Goal: Check status: Check status

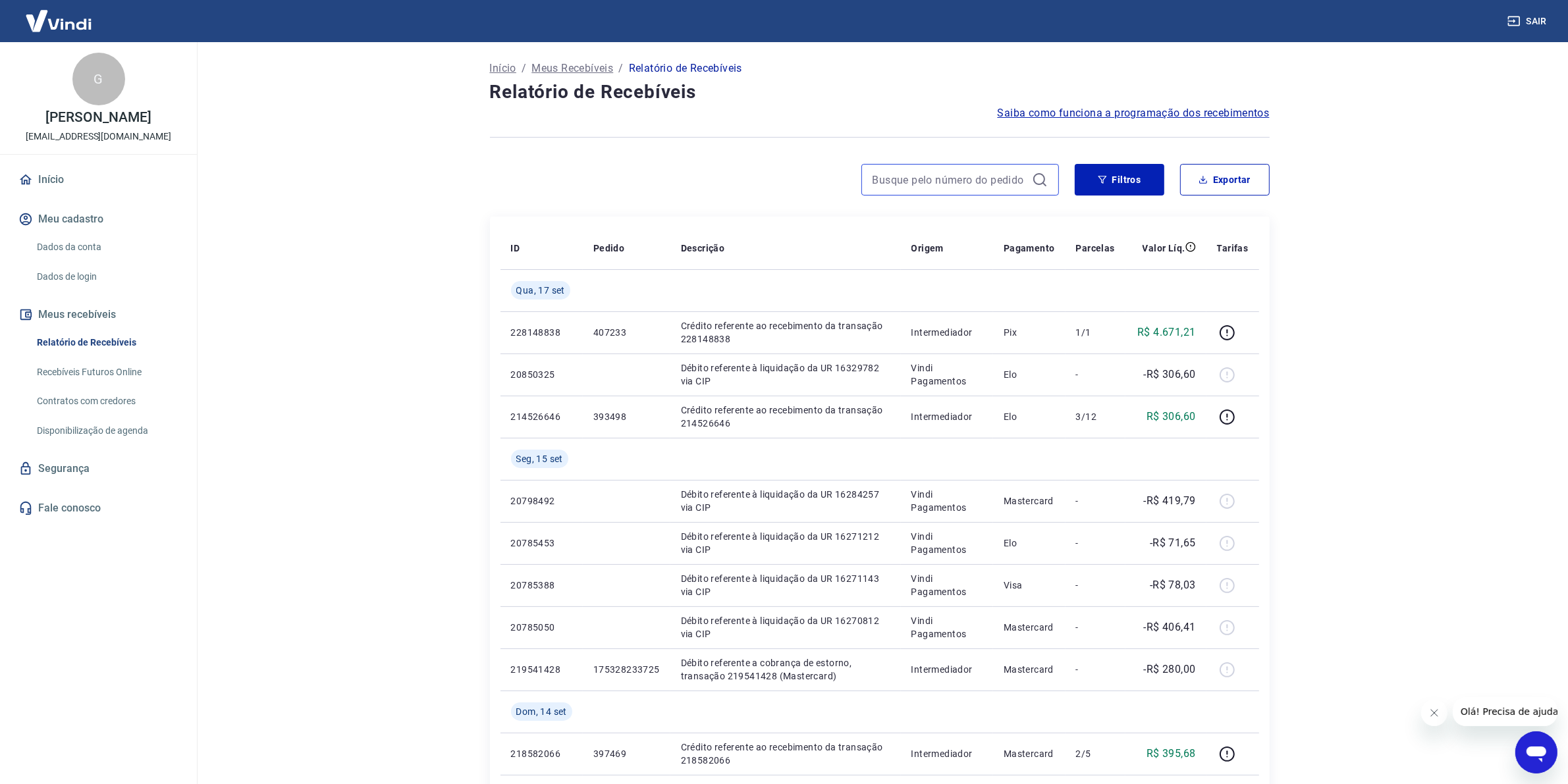
click at [943, 175] on input at bounding box center [950, 179] width 154 height 20
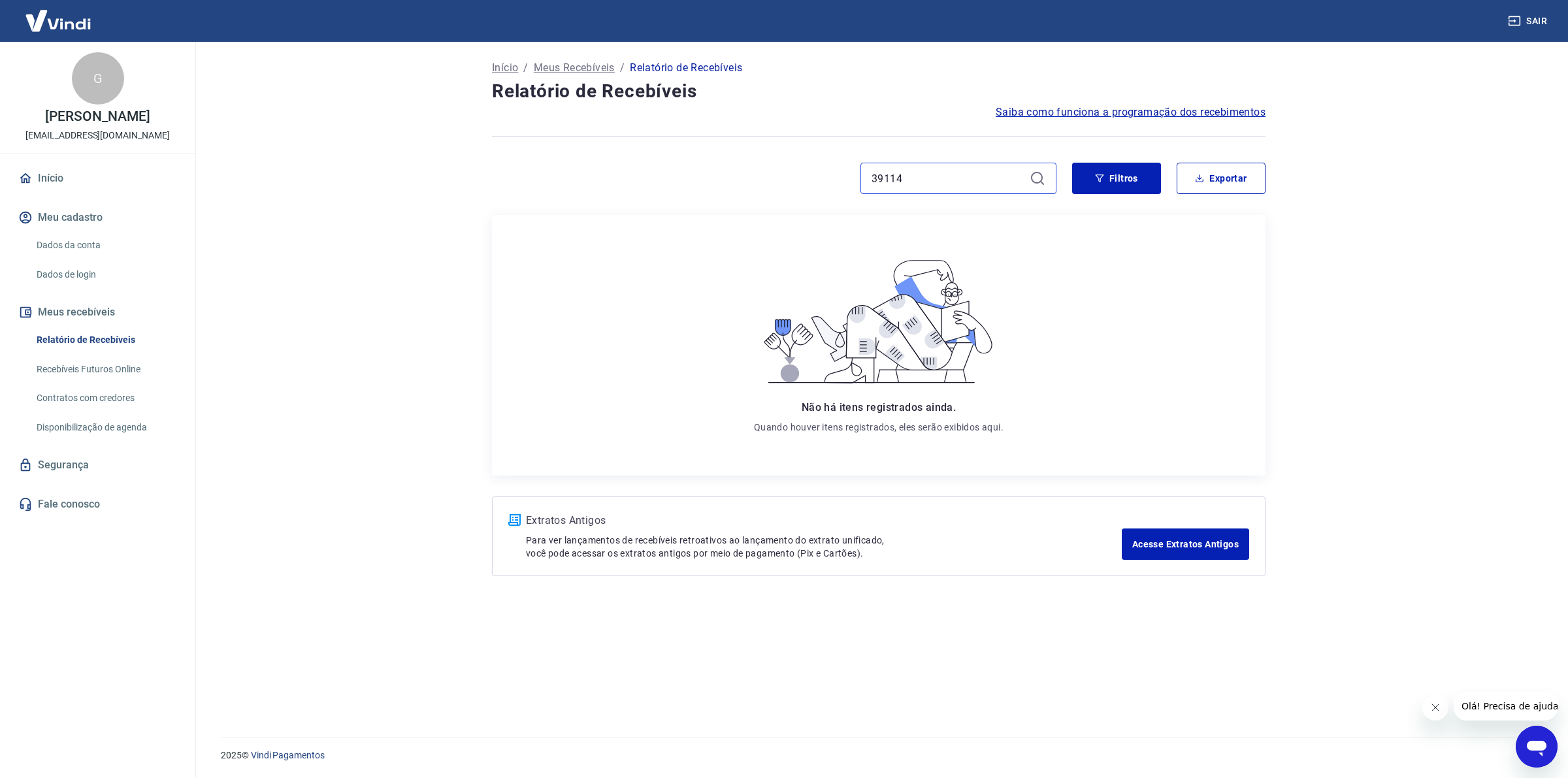
type input "391146"
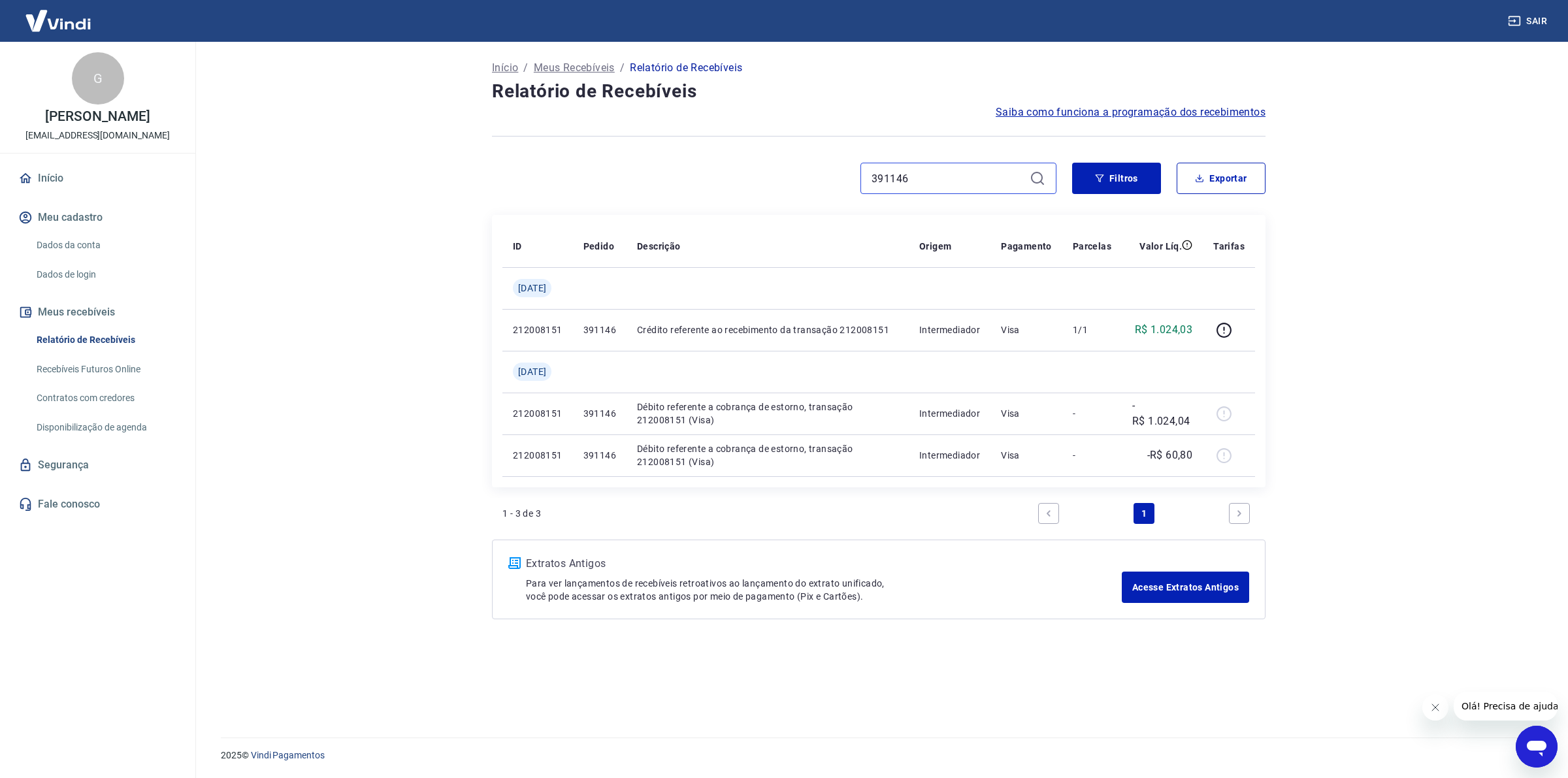
drag, startPoint x: 919, startPoint y: 184, endPoint x: 828, endPoint y: 180, distance: 91.1
click at [828, 180] on div "391146" at bounding box center [774, 178] width 565 height 31
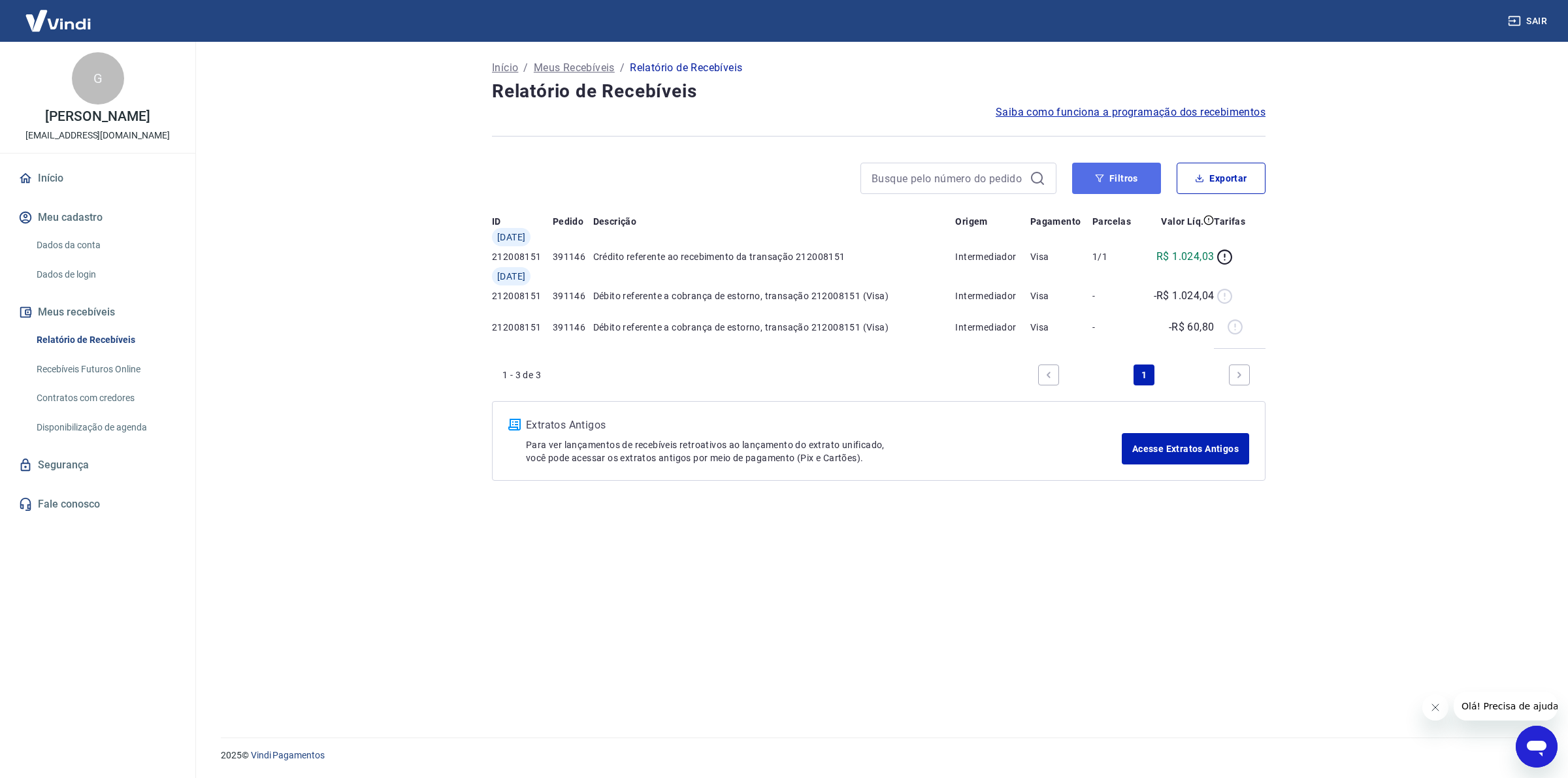
click at [1132, 164] on button "Filtros" at bounding box center [1116, 178] width 89 height 31
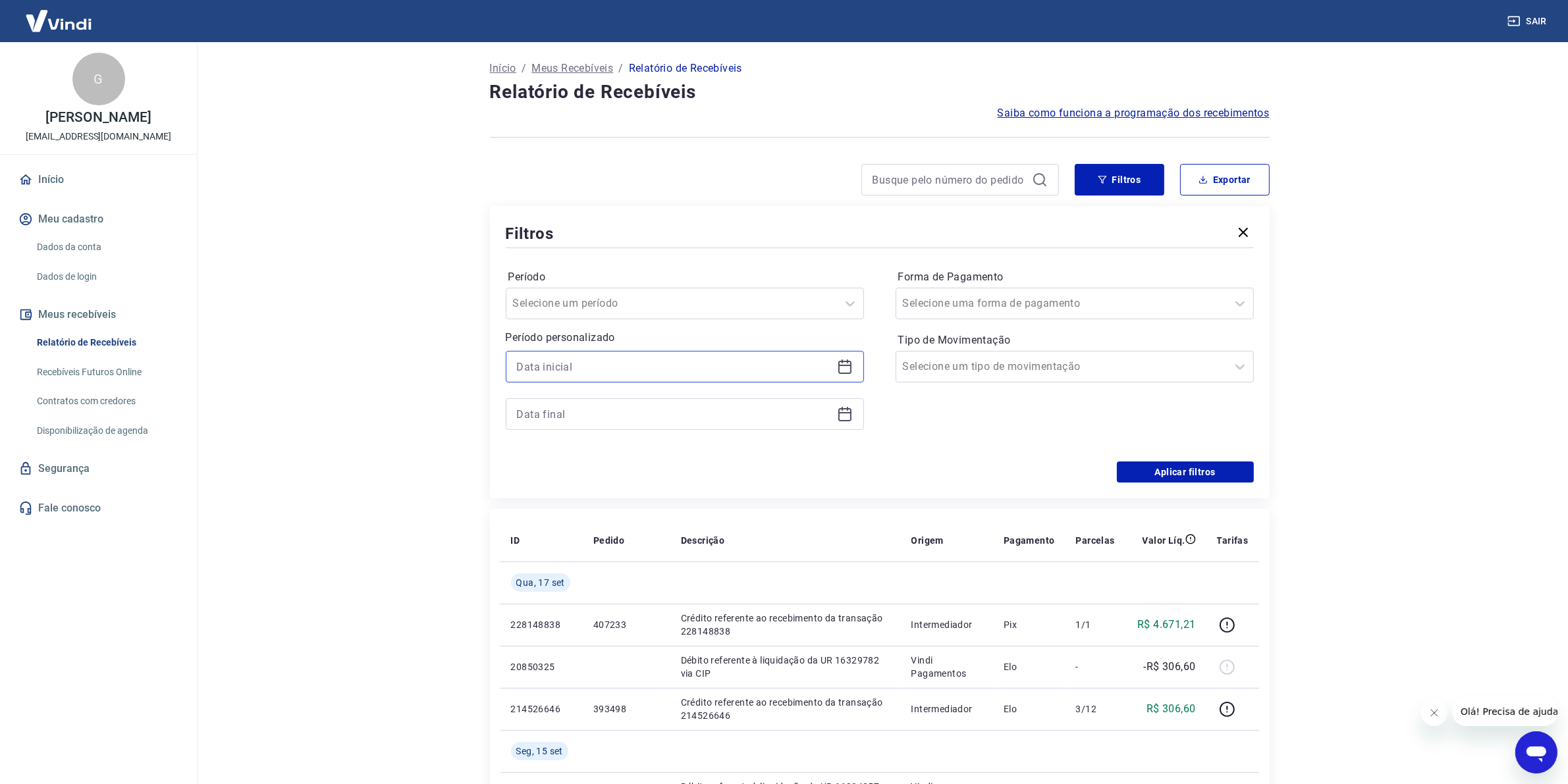
click at [598, 369] on input at bounding box center [674, 367] width 315 height 20
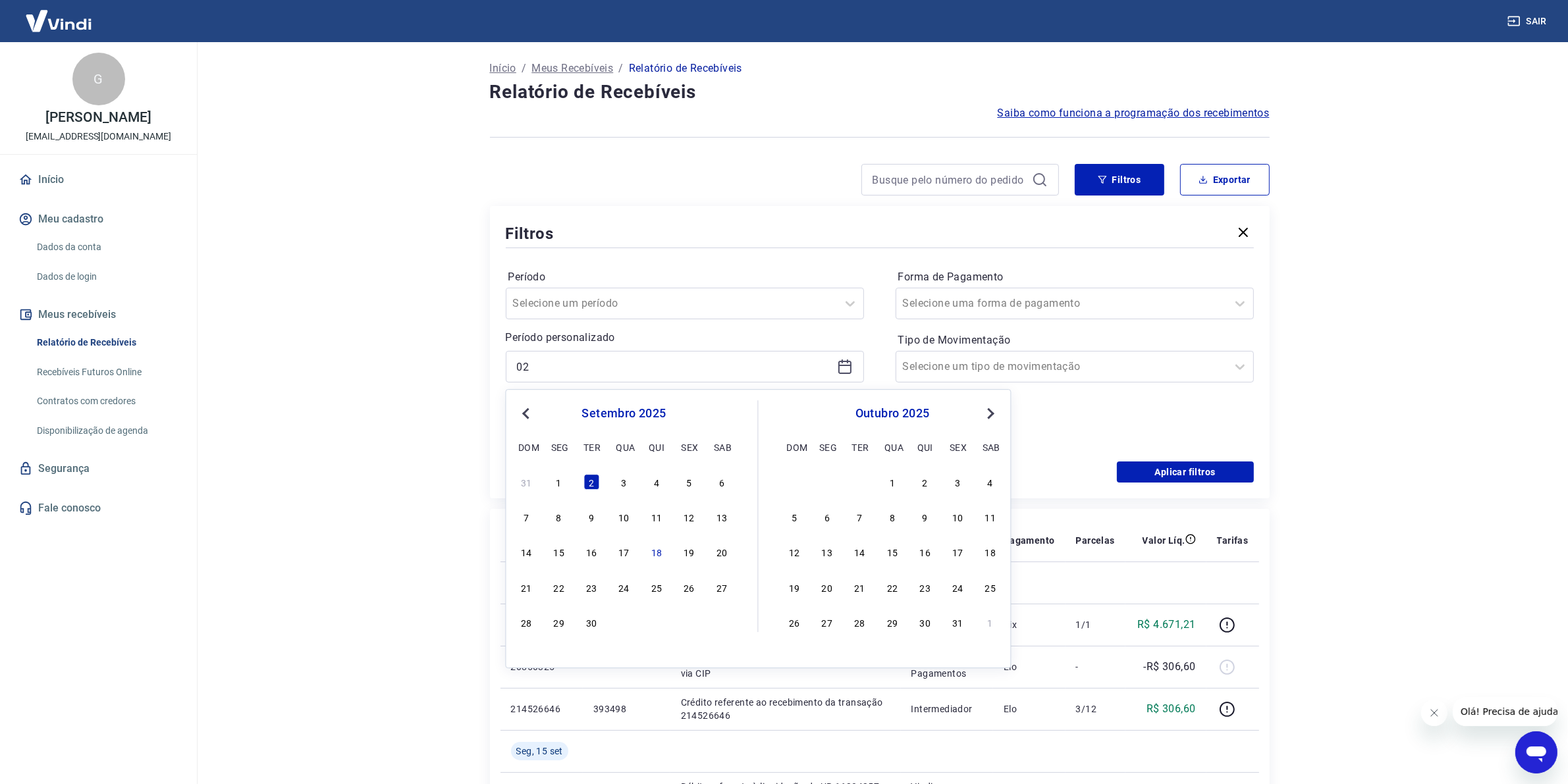
click at [528, 412] on span "Previous Month" at bounding box center [528, 413] width 0 height 15
click at [561, 477] on div "2" at bounding box center [559, 482] width 16 height 16
type input "[DATE]"
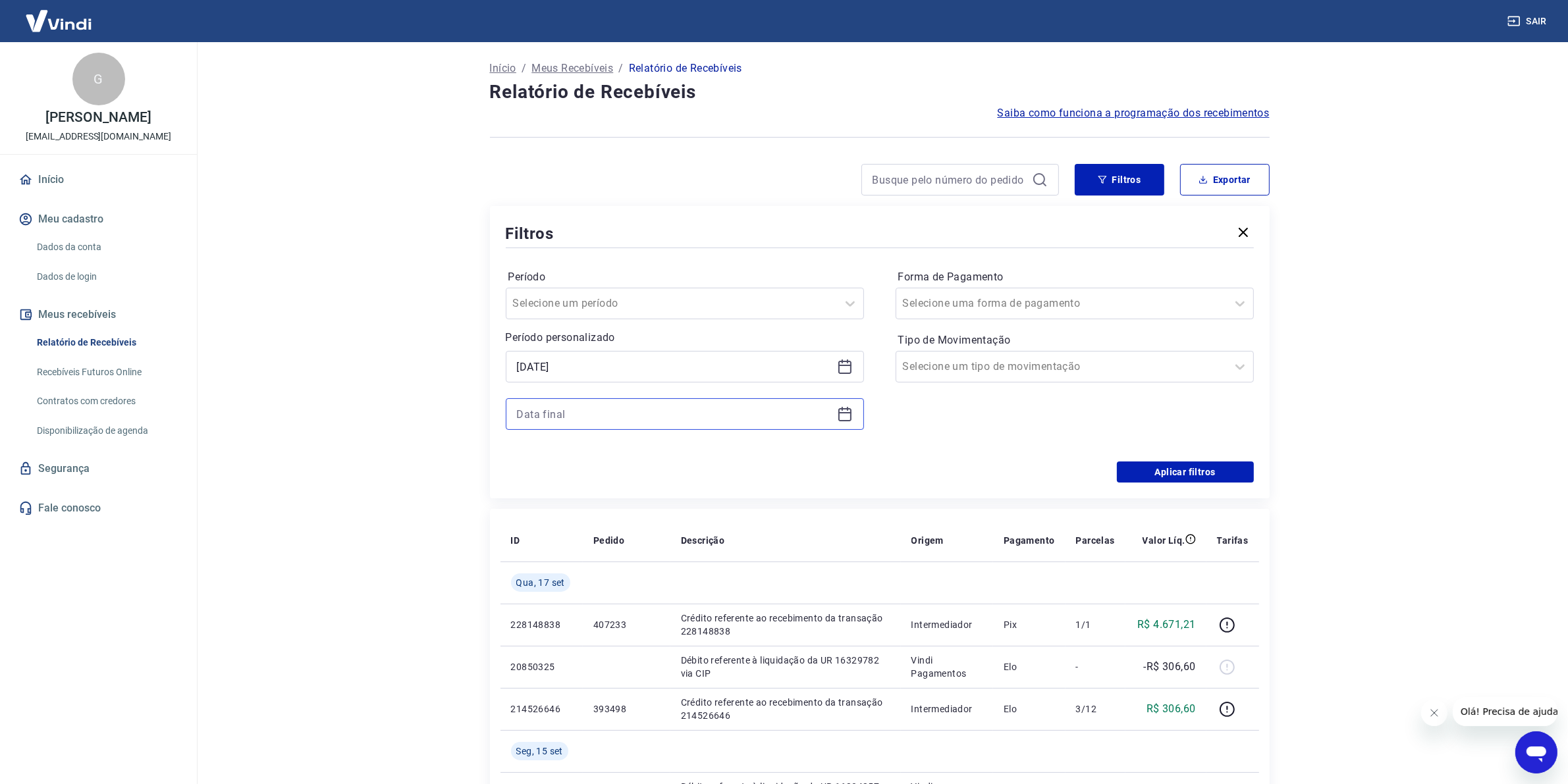
click at [594, 416] on input at bounding box center [674, 414] width 315 height 20
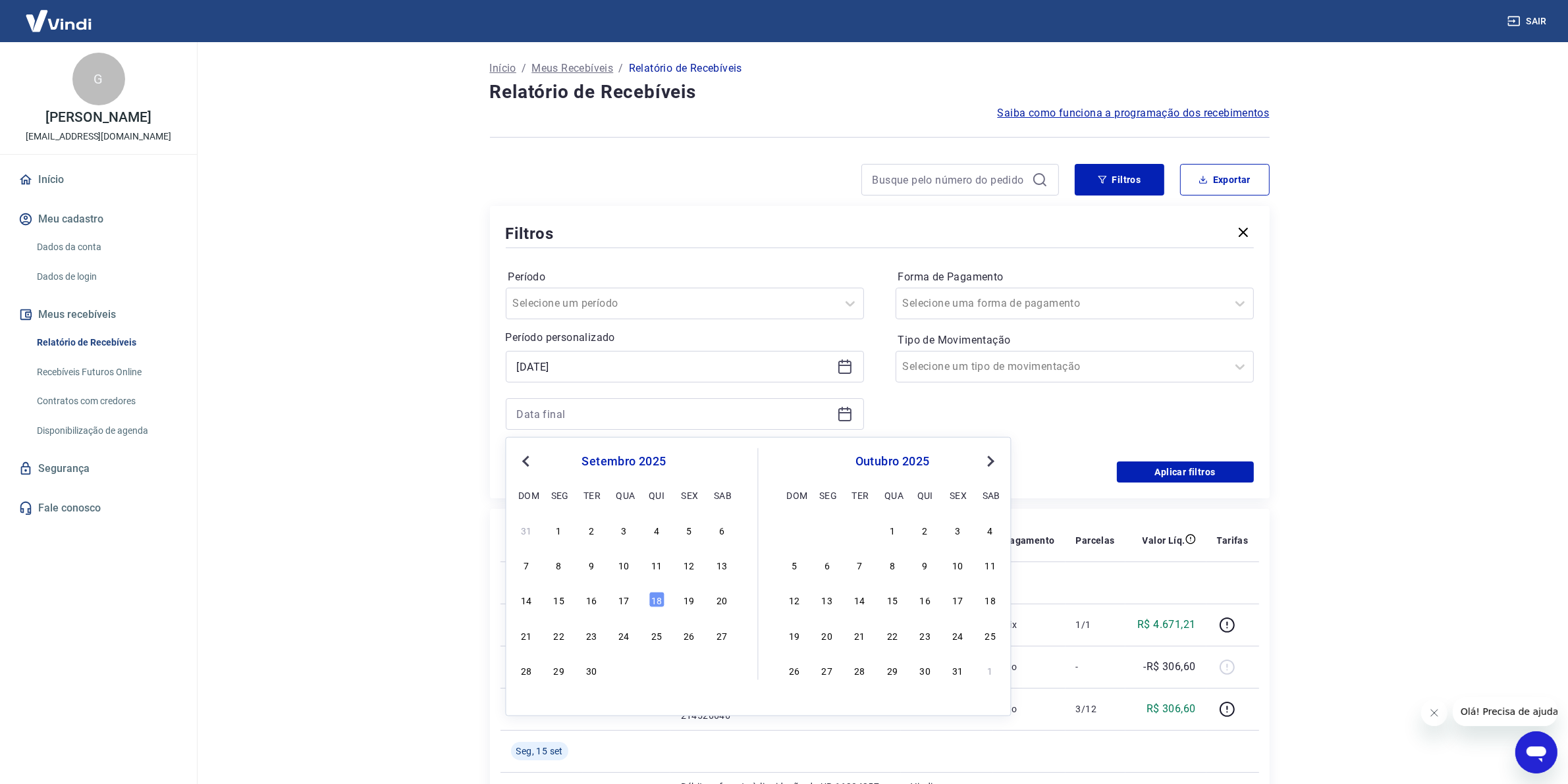
click at [528, 458] on span "Previous Month" at bounding box center [528, 460] width 0 height 15
click at [685, 529] on div "6" at bounding box center [690, 530] width 16 height 16
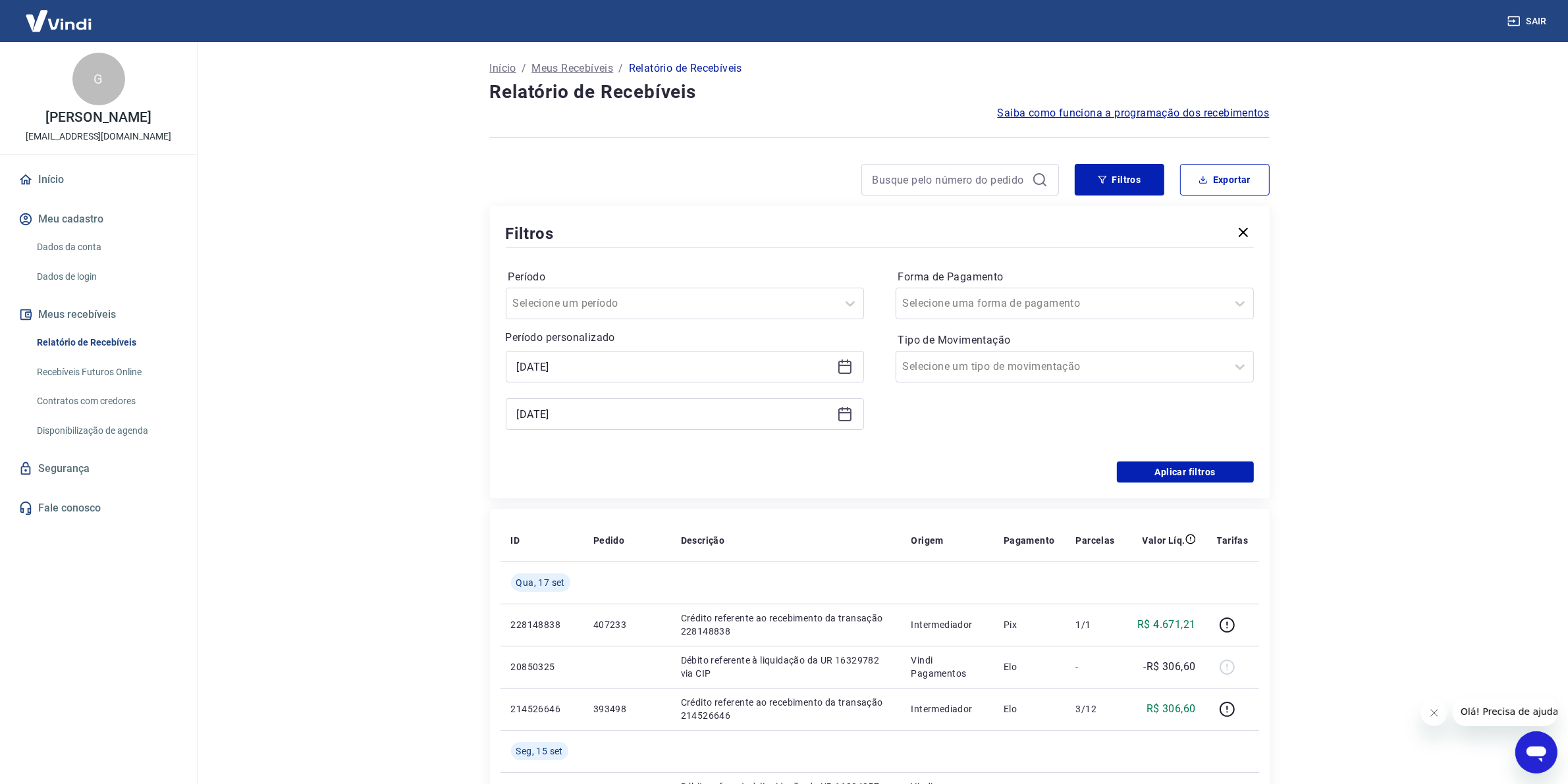
type input "[DATE]"
click at [1176, 472] on button "Aplicar filtros" at bounding box center [1185, 472] width 137 height 21
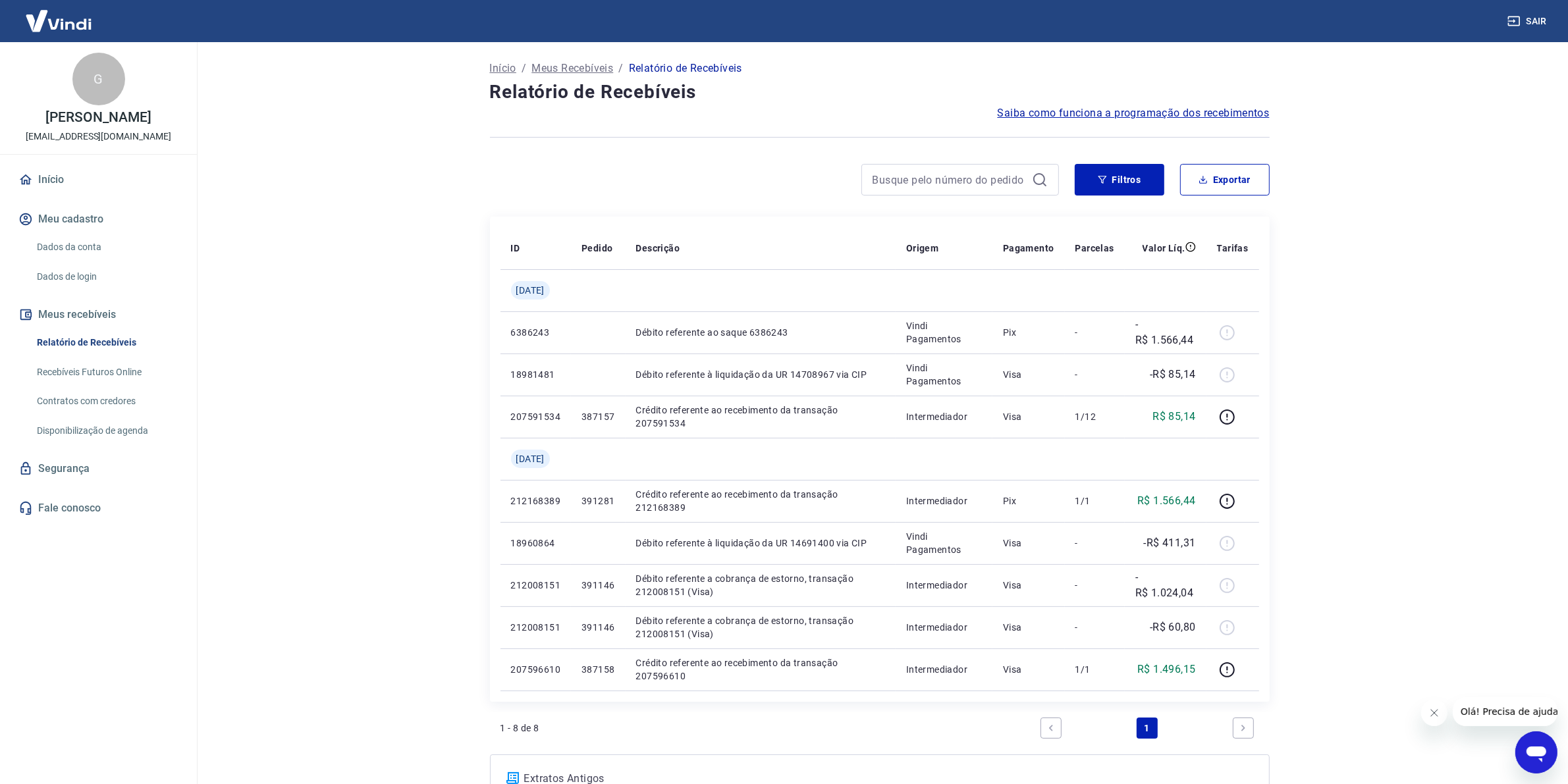
click at [914, 163] on div "Início / Meus Recebíveis / Relatório de Recebíveis Relatório de Recebíveis Saib…" at bounding box center [879, 447] width 811 height 809
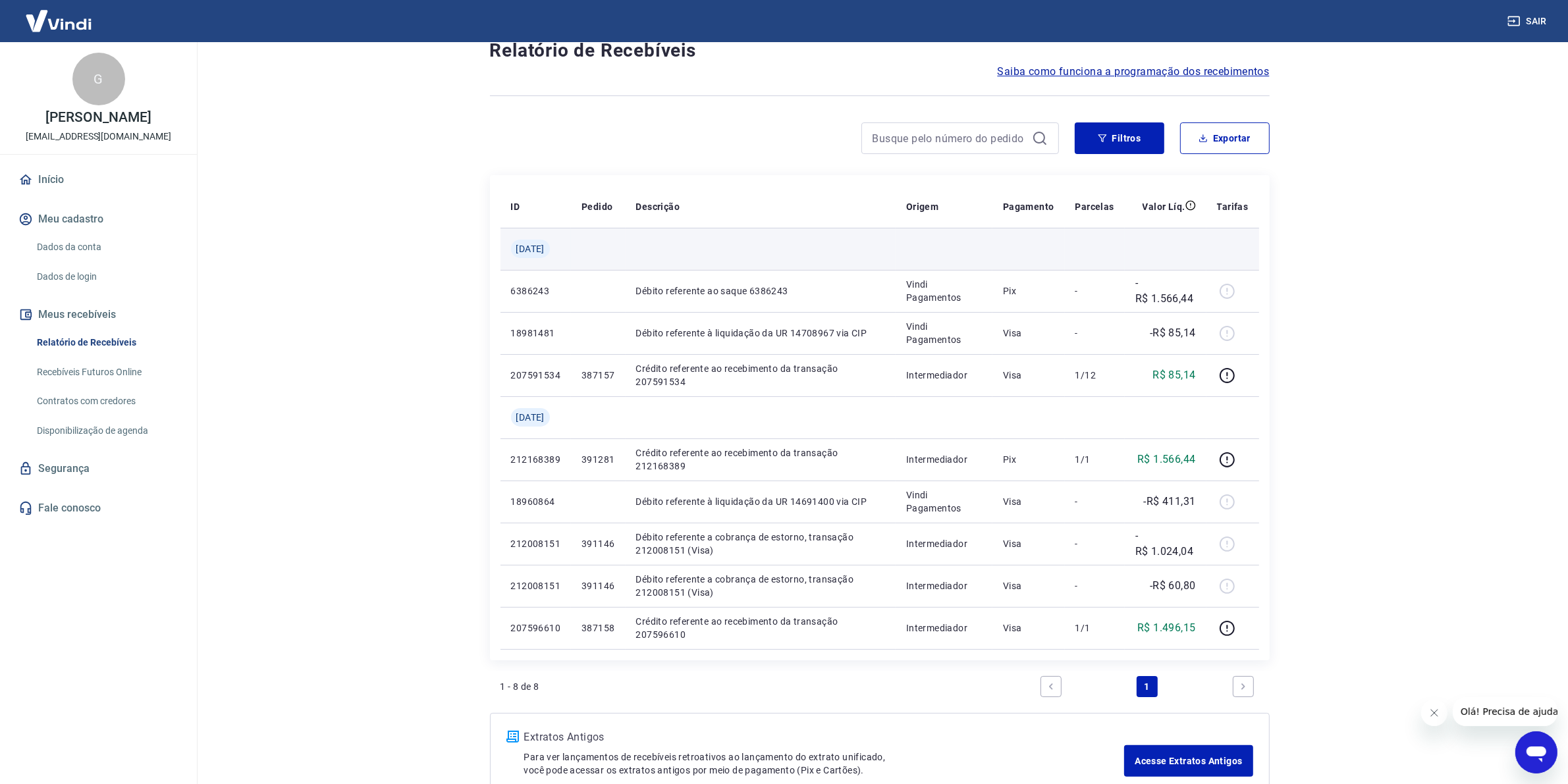
scroll to position [41, 0]
click at [1110, 135] on button "Filtros" at bounding box center [1120, 139] width 90 height 31
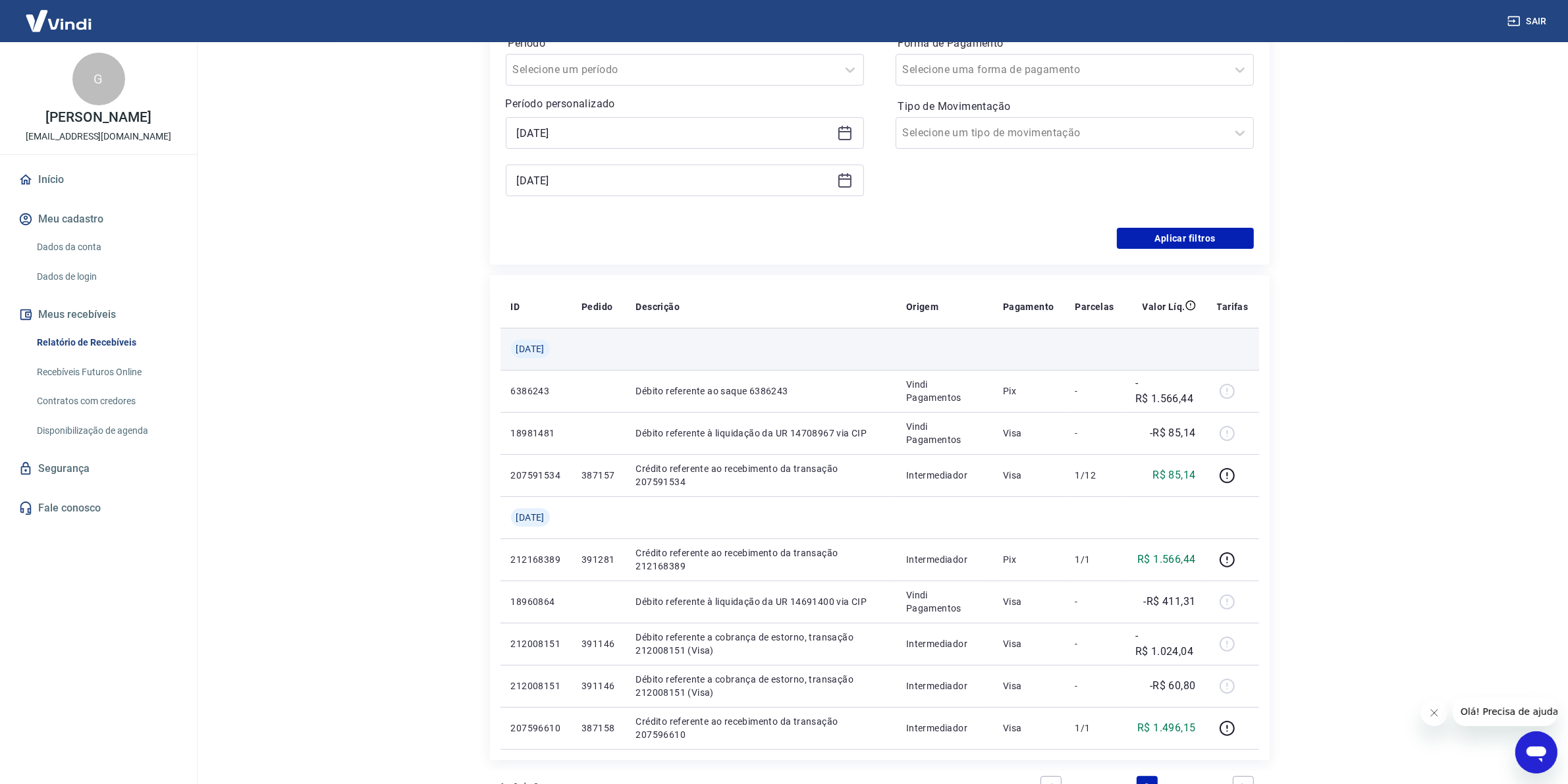
scroll to position [86, 0]
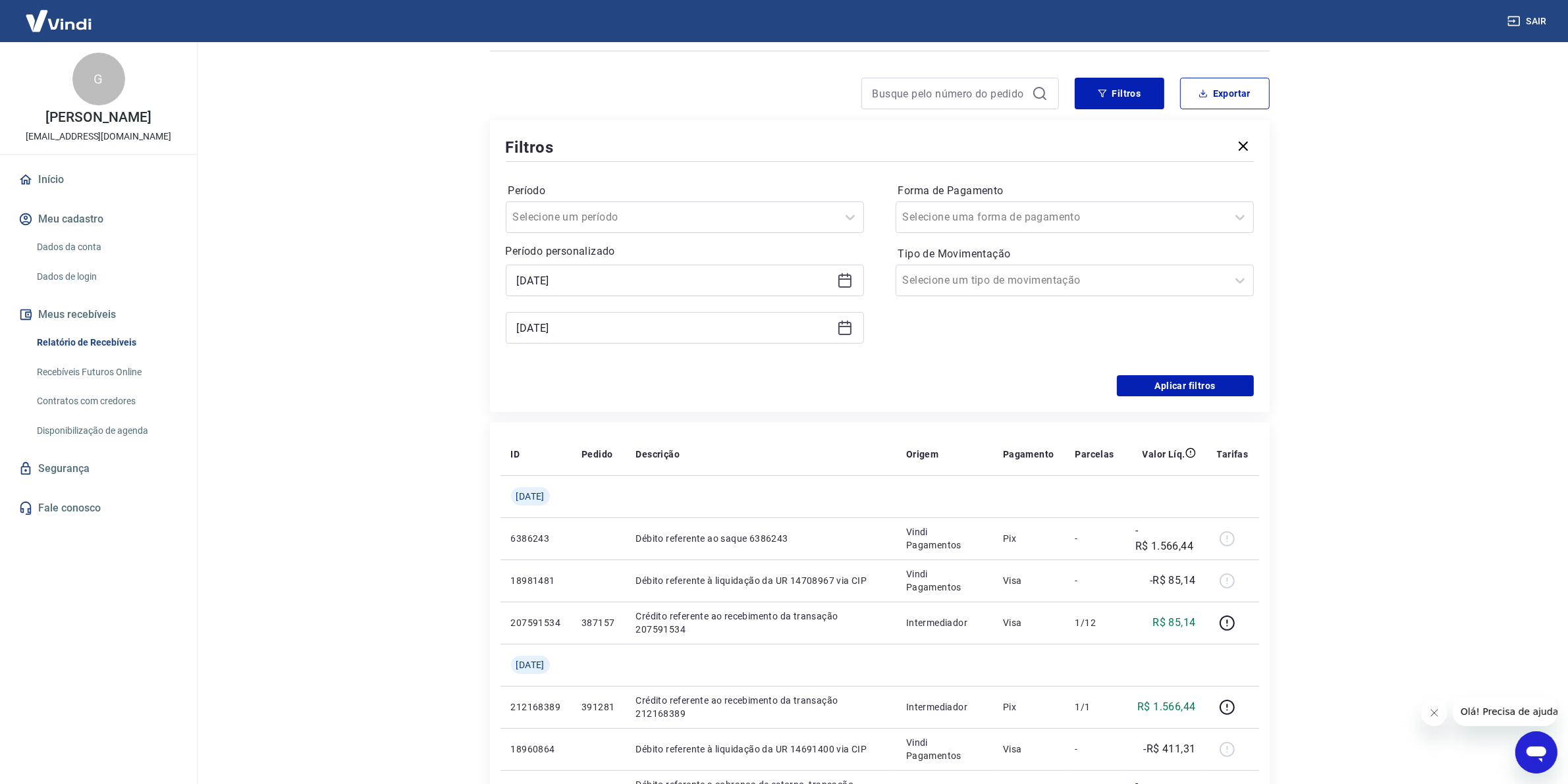
click at [850, 327] on icon at bounding box center [845, 327] width 13 height 2
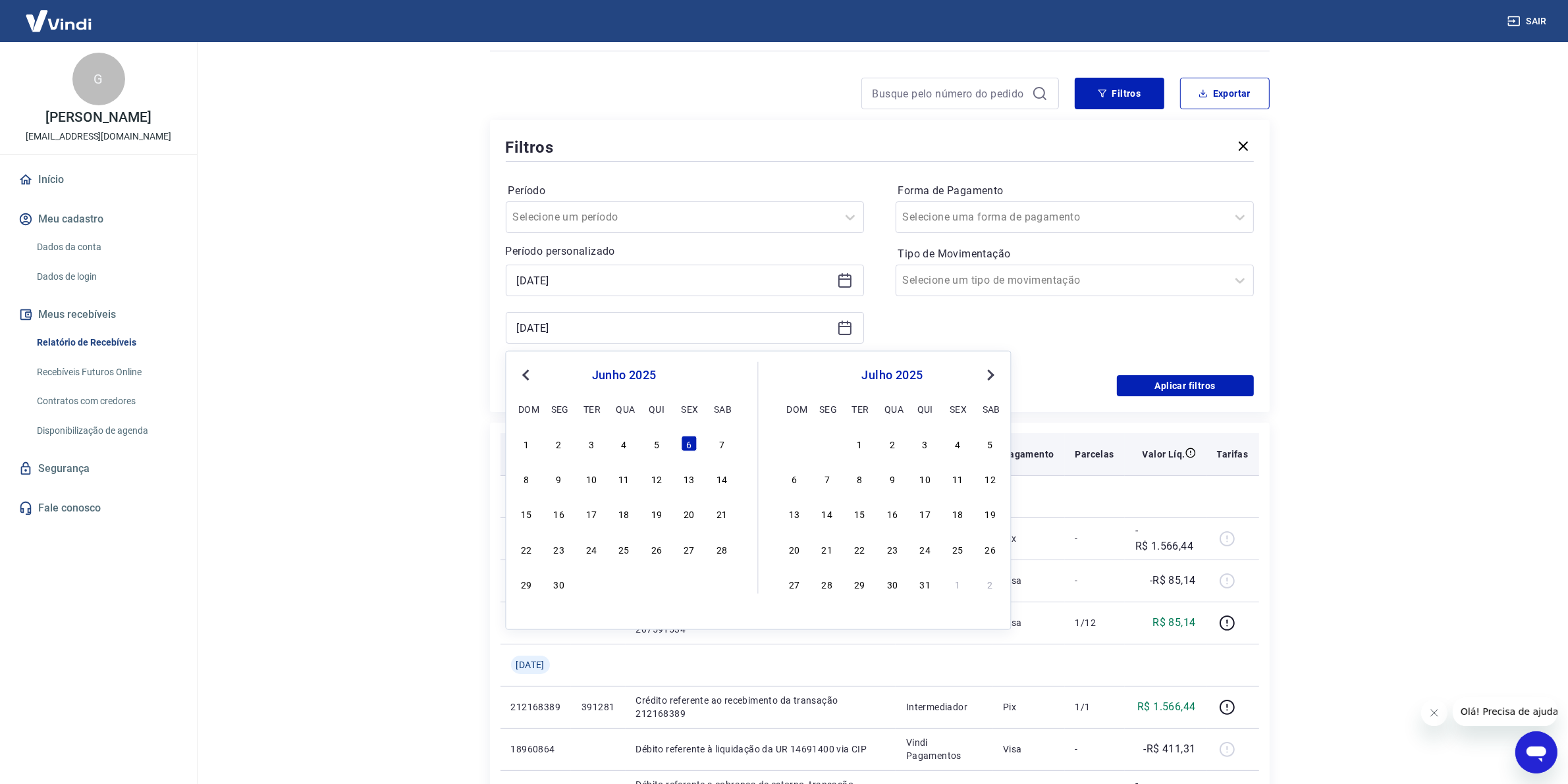
click at [895, 446] on div "2" at bounding box center [892, 444] width 16 height 16
type input "[DATE]"
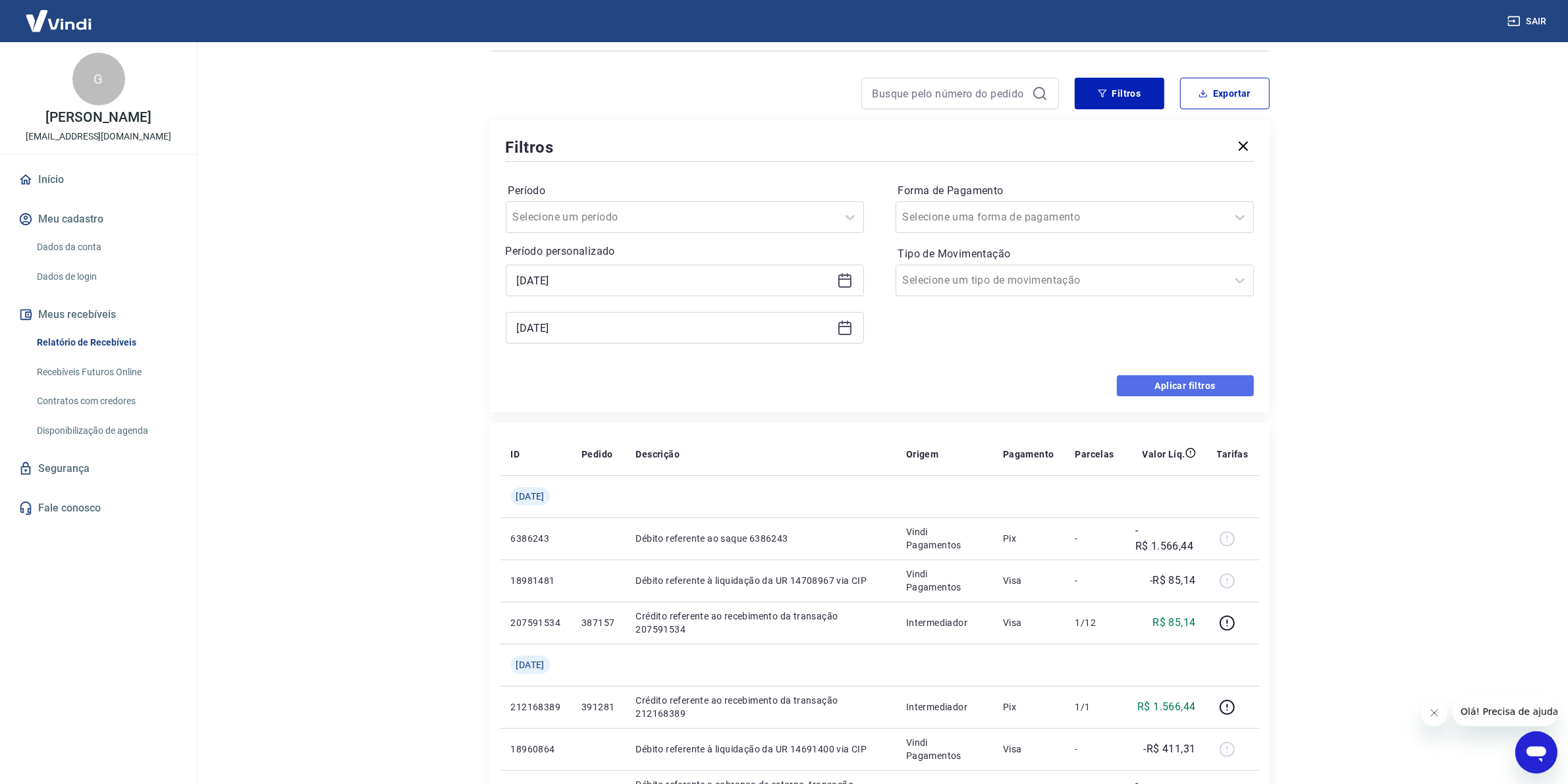
click at [1203, 386] on button "Aplicar filtros" at bounding box center [1185, 386] width 137 height 21
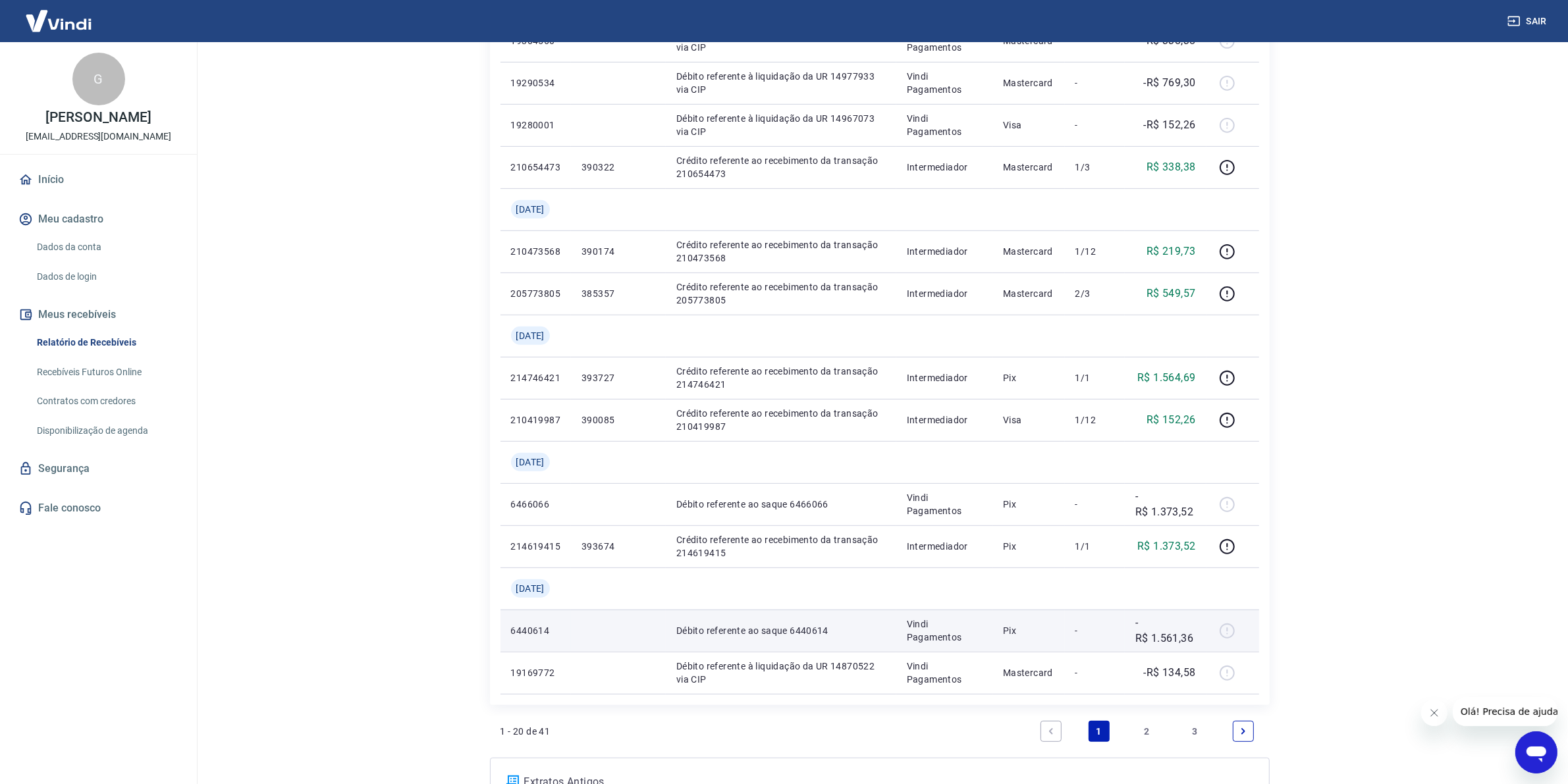
scroll to position [839, 0]
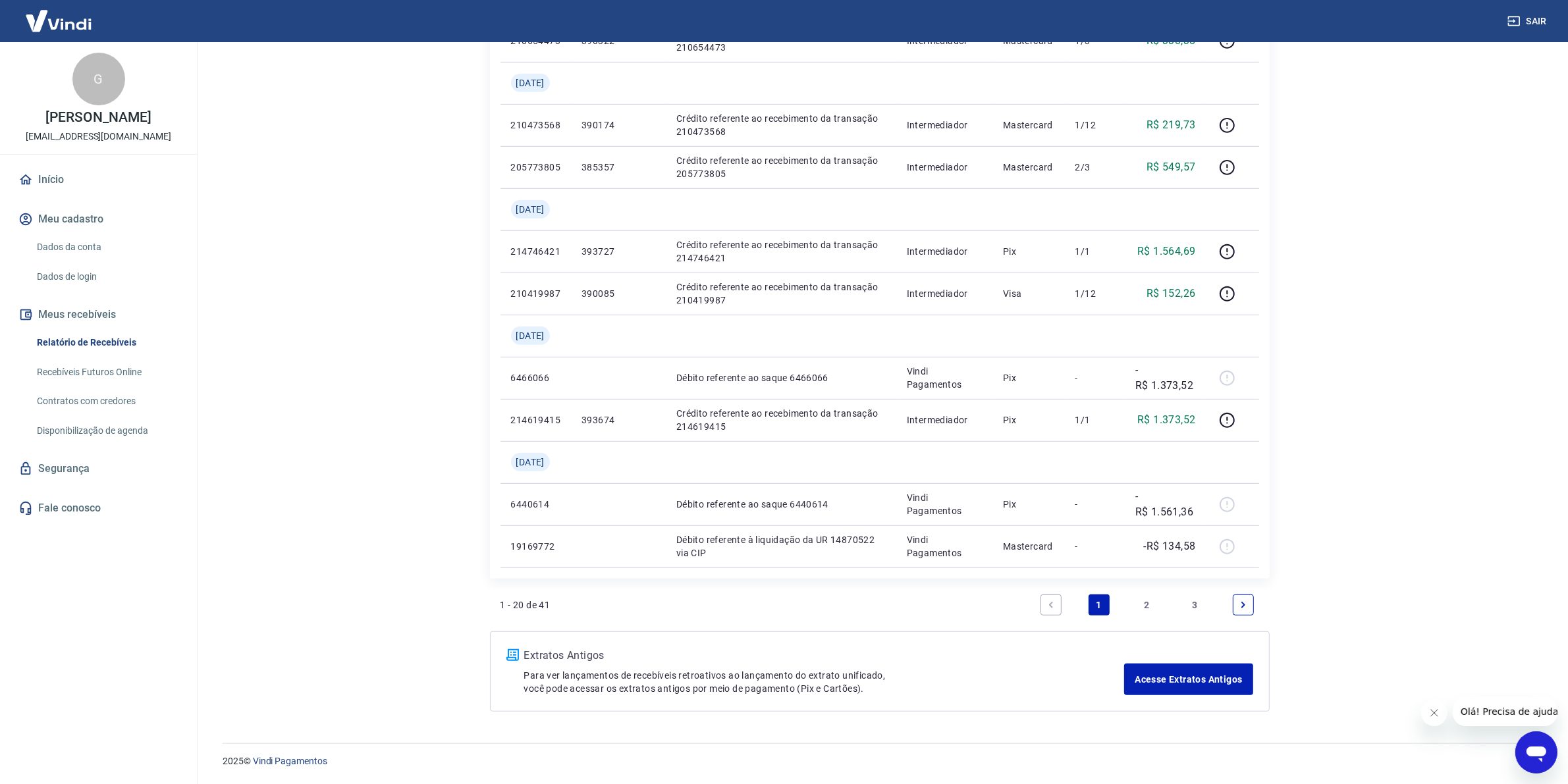
click at [1236, 605] on link "Next page" at bounding box center [1243, 605] width 21 height 21
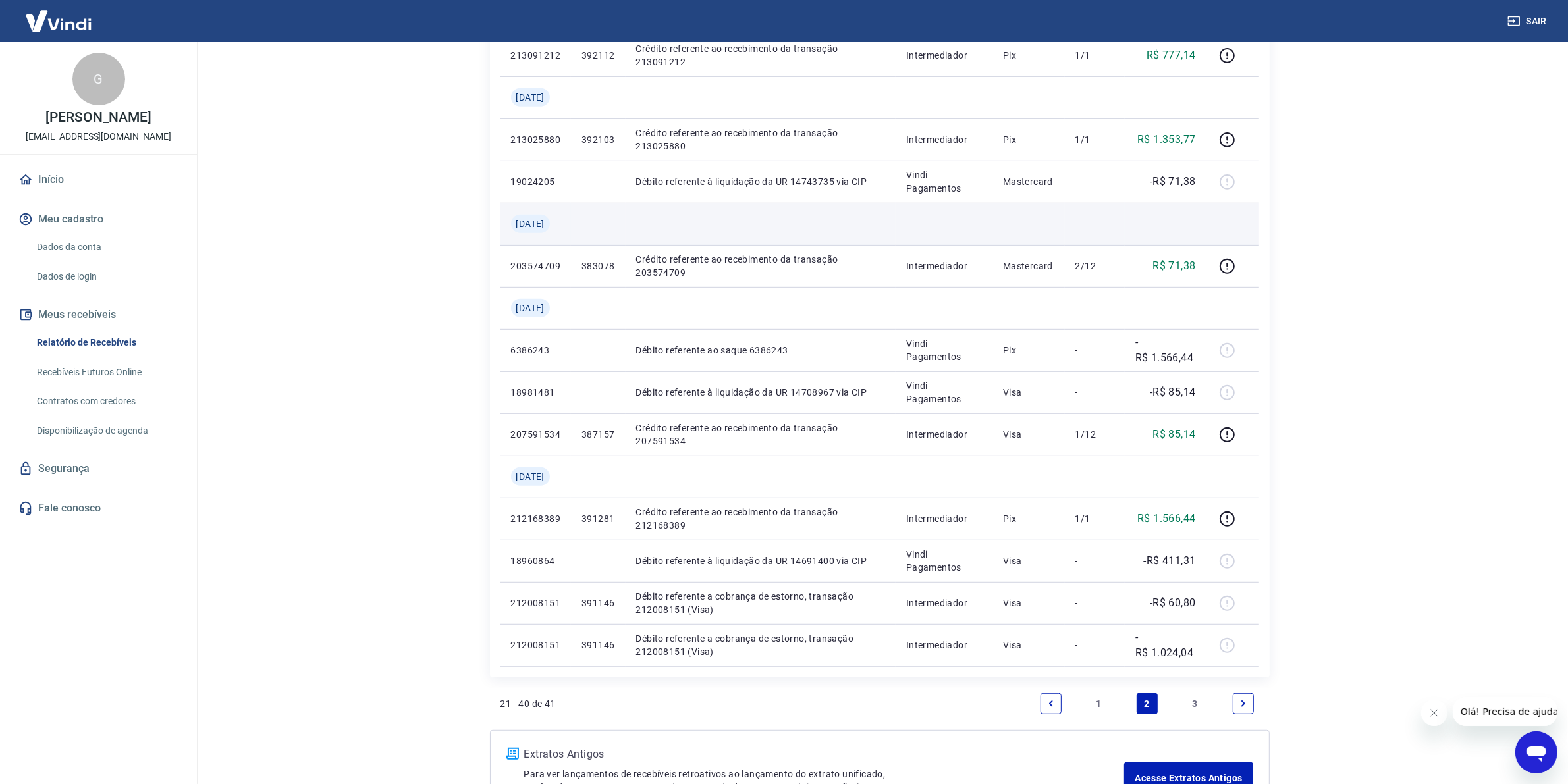
scroll to position [924, 0]
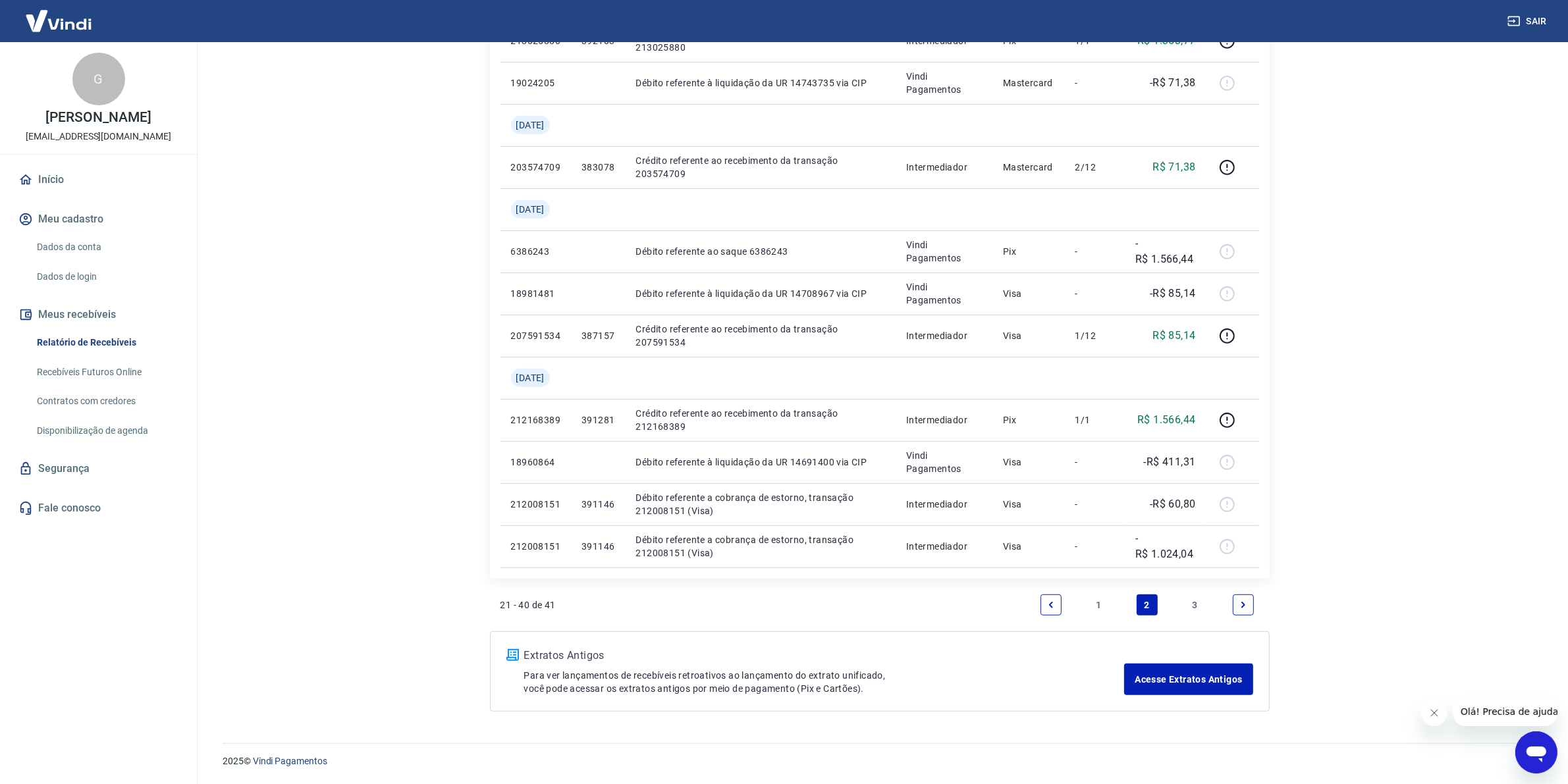
click at [1242, 598] on link "Next page" at bounding box center [1243, 605] width 21 height 21
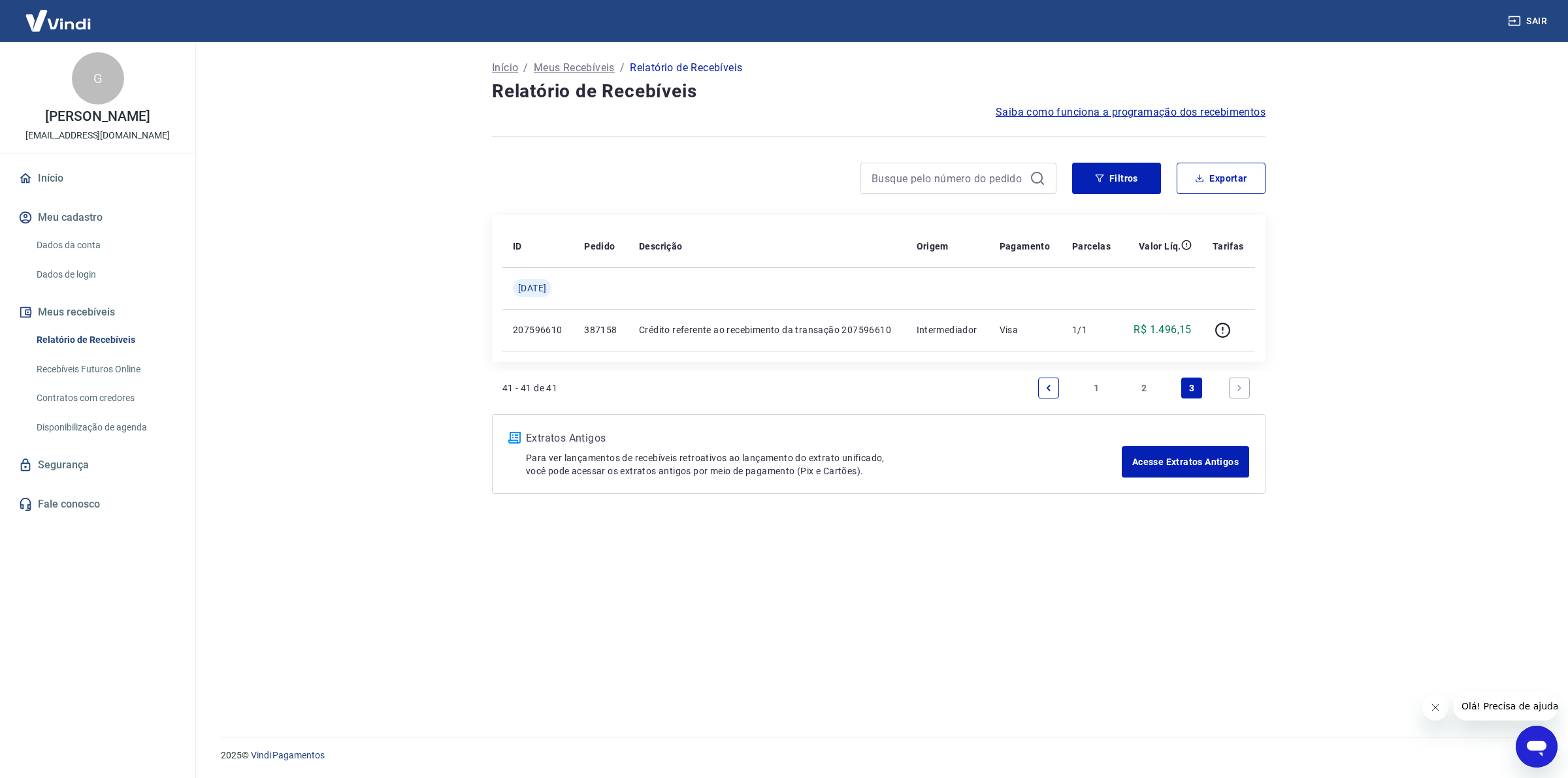
click at [1147, 390] on link "2" at bounding box center [1144, 388] width 21 height 21
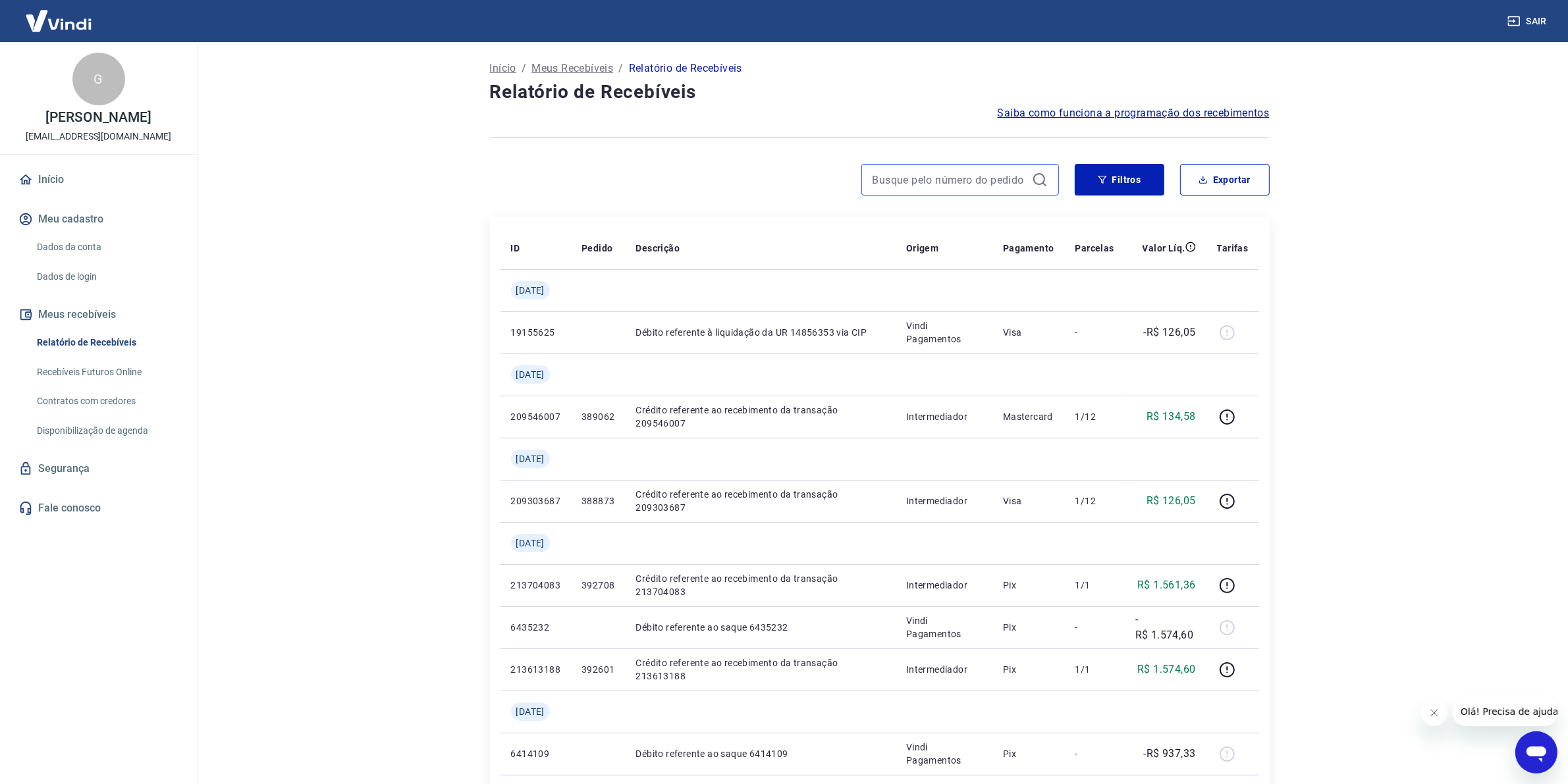
click at [919, 172] on input at bounding box center [950, 179] width 154 height 20
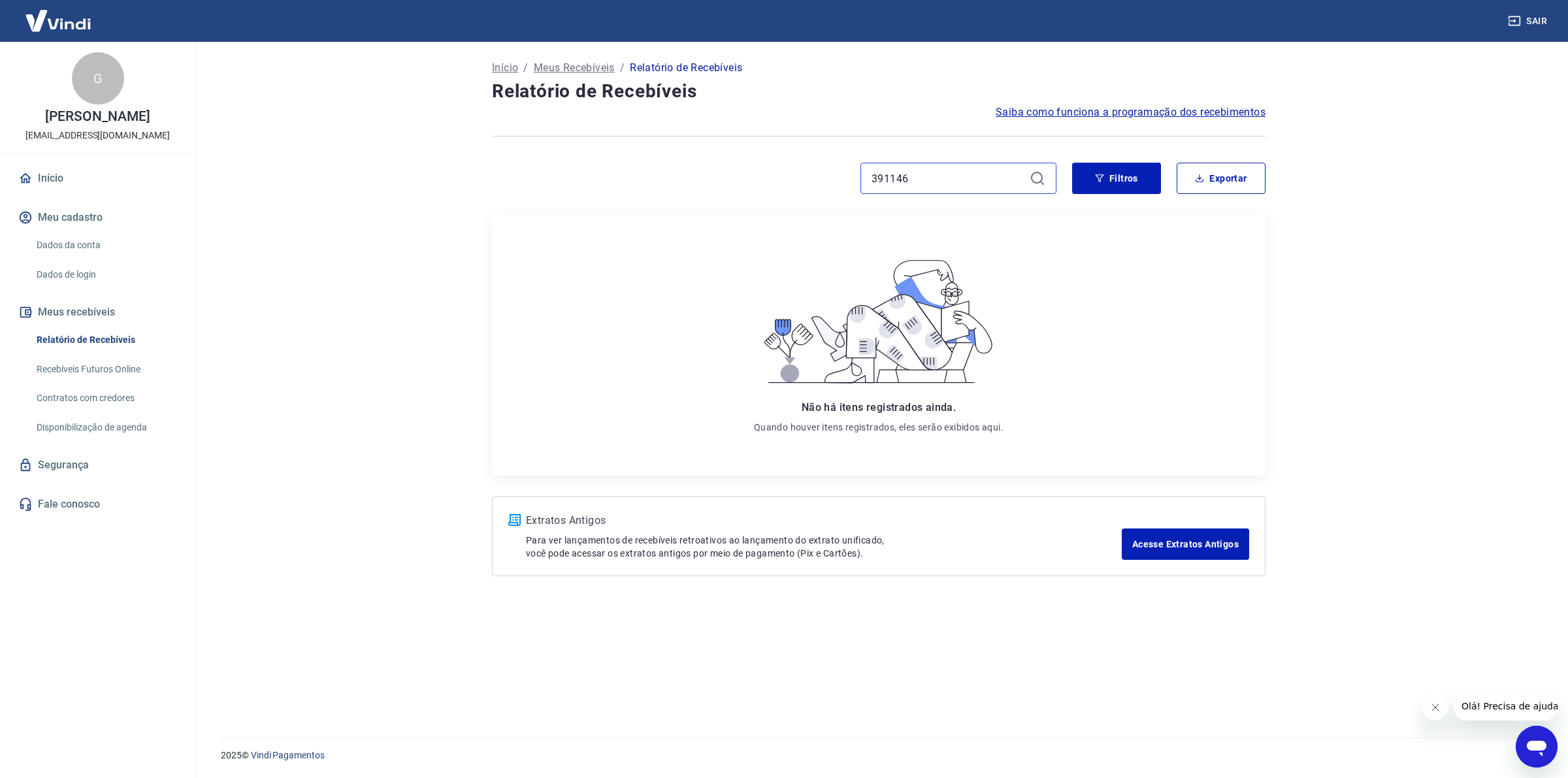
type input "391146"
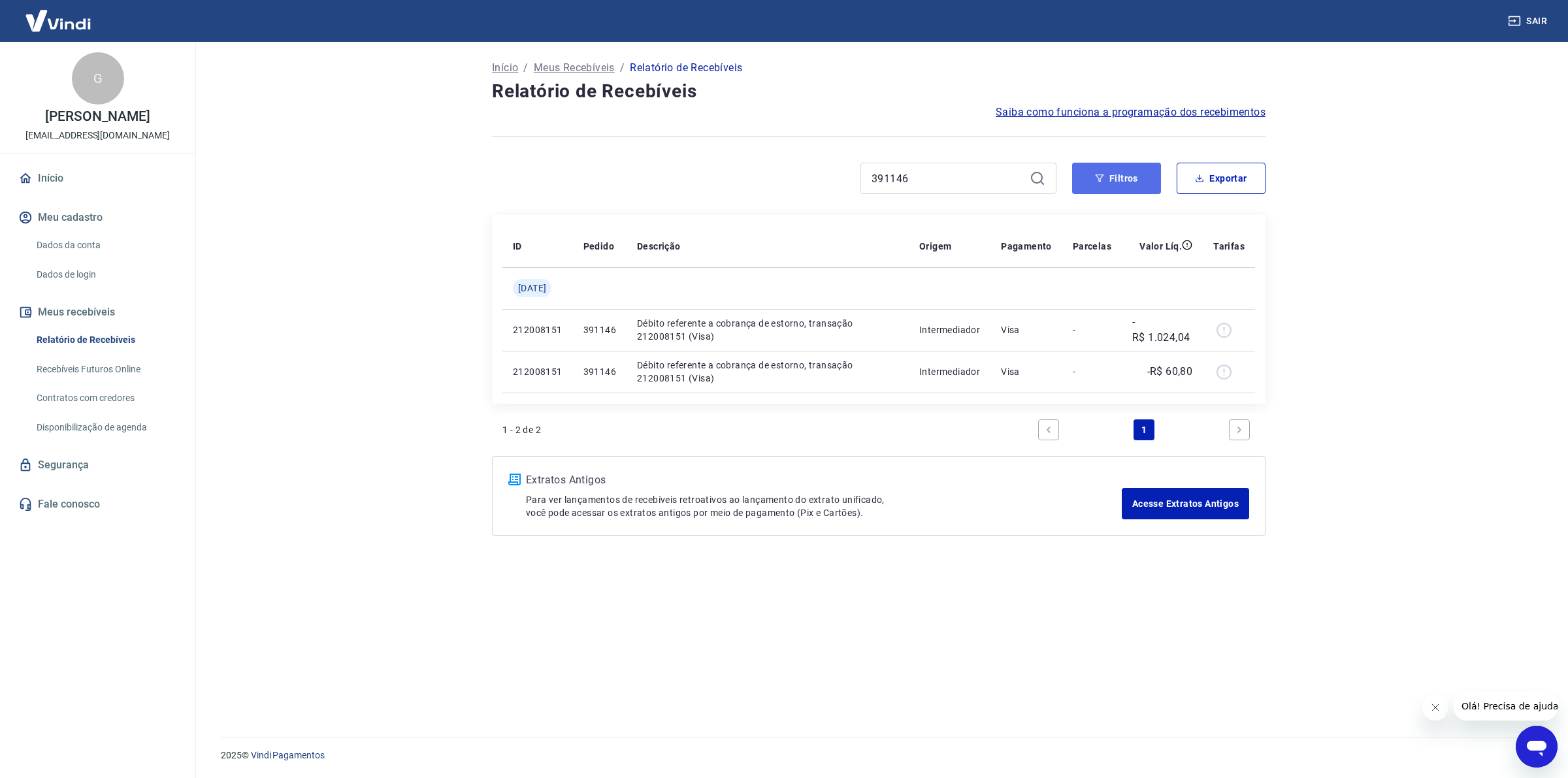
click at [1101, 170] on button "Filtros" at bounding box center [1116, 178] width 89 height 31
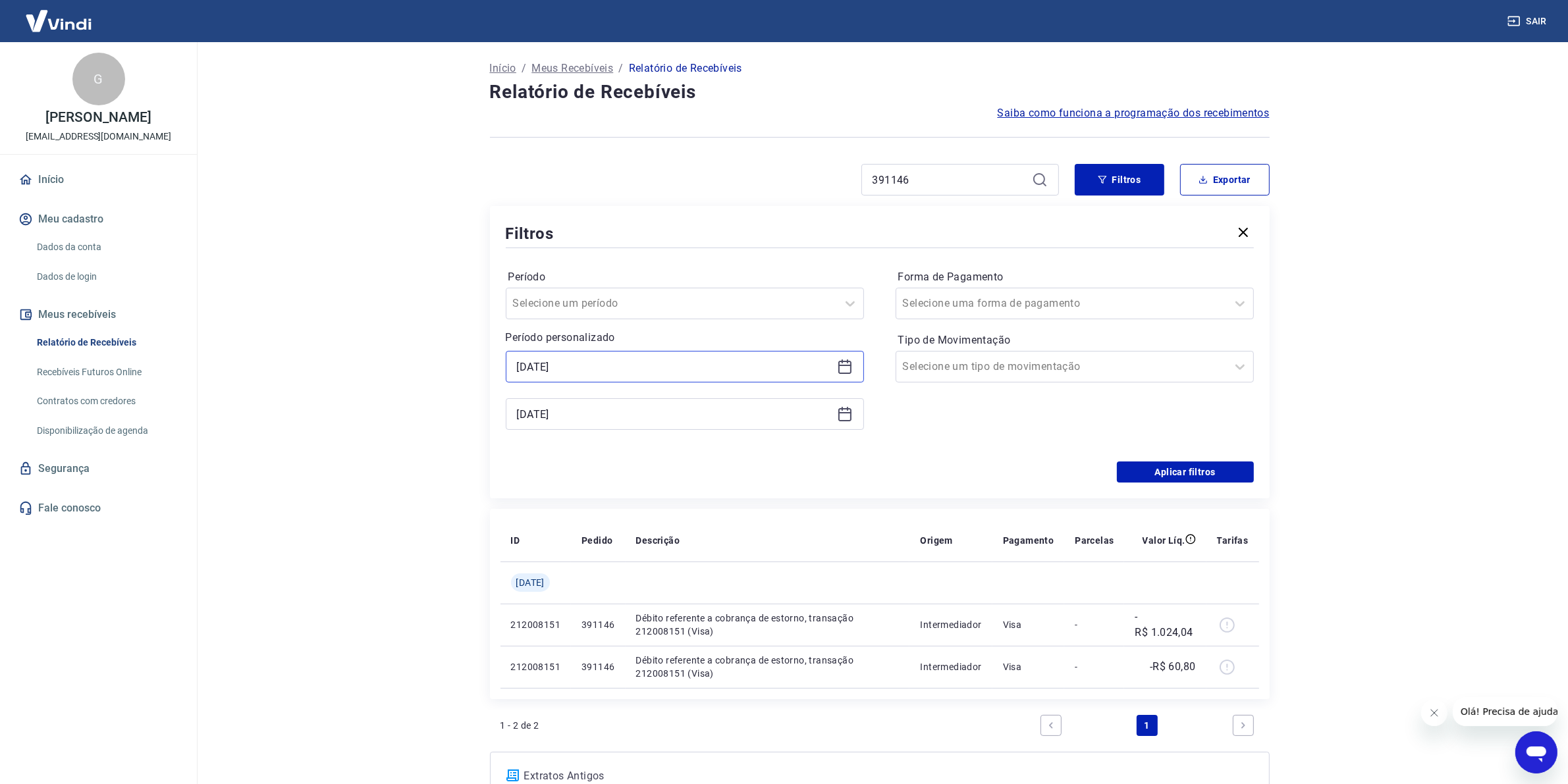
click at [746, 365] on input "[DATE]" at bounding box center [674, 367] width 315 height 20
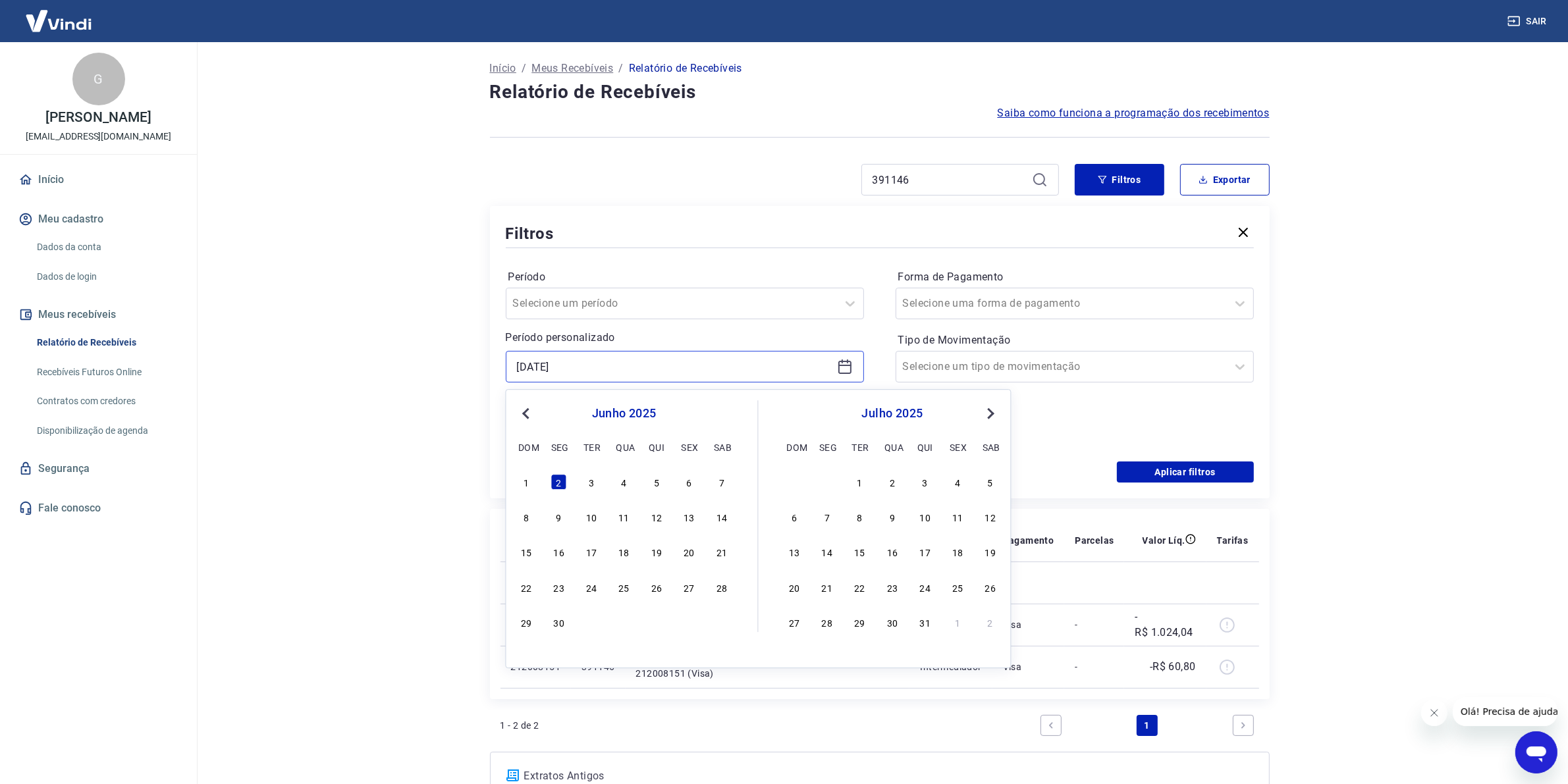
click at [745, 365] on input "[DATE]" at bounding box center [674, 367] width 315 height 20
click at [451, 388] on main "Início / Meus Recebíveis / Relatório de Recebíveis Relatório de Recebíveis Saib…" at bounding box center [879, 413] width 1377 height 742
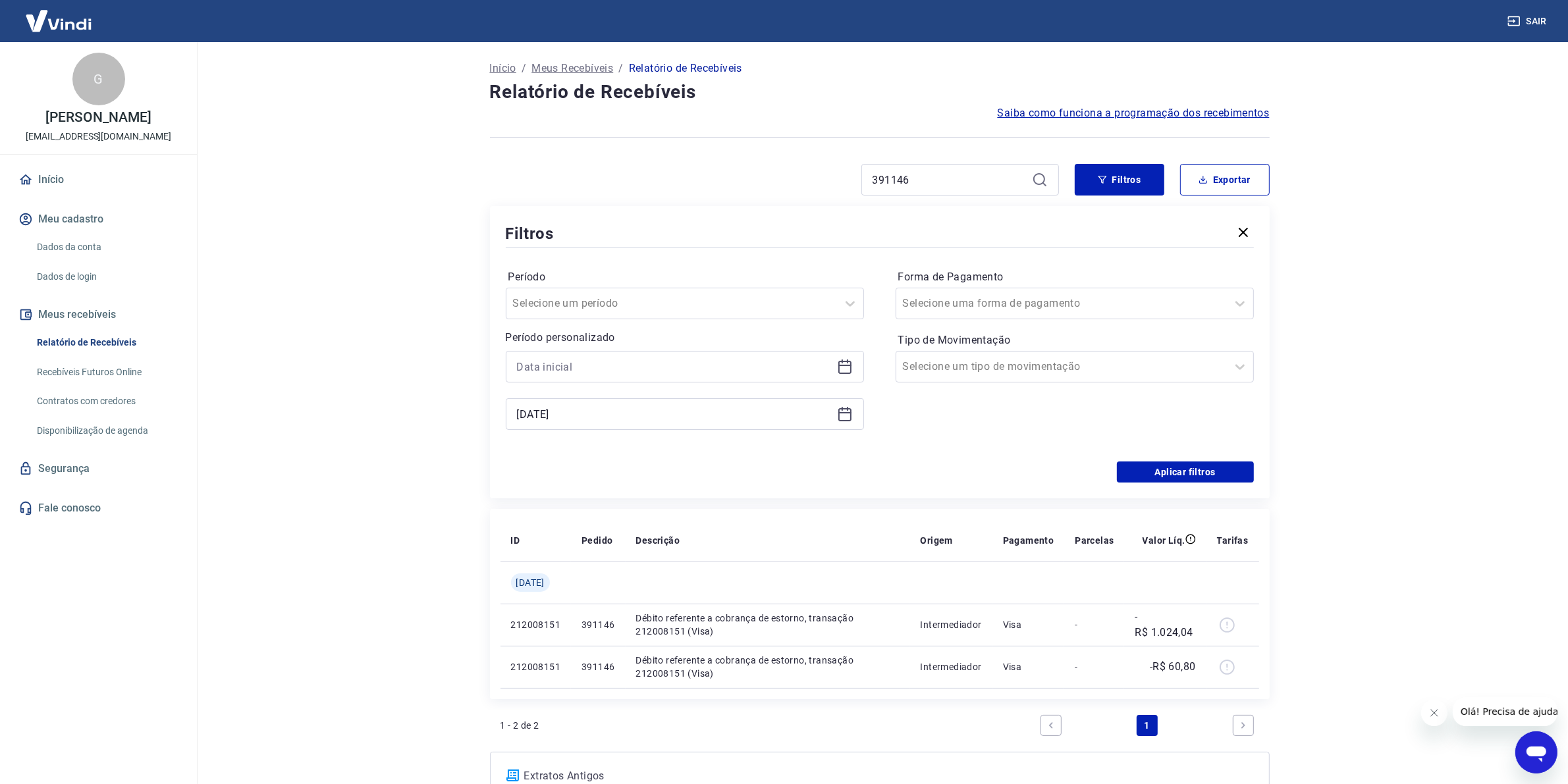
click at [606, 400] on div "[DATE]" at bounding box center [685, 414] width 358 height 31
click at [606, 402] on div "[DATE]" at bounding box center [685, 414] width 358 height 31
click at [606, 404] on div "[DATE]" at bounding box center [685, 414] width 358 height 31
click at [607, 409] on input "[DATE]" at bounding box center [674, 414] width 315 height 20
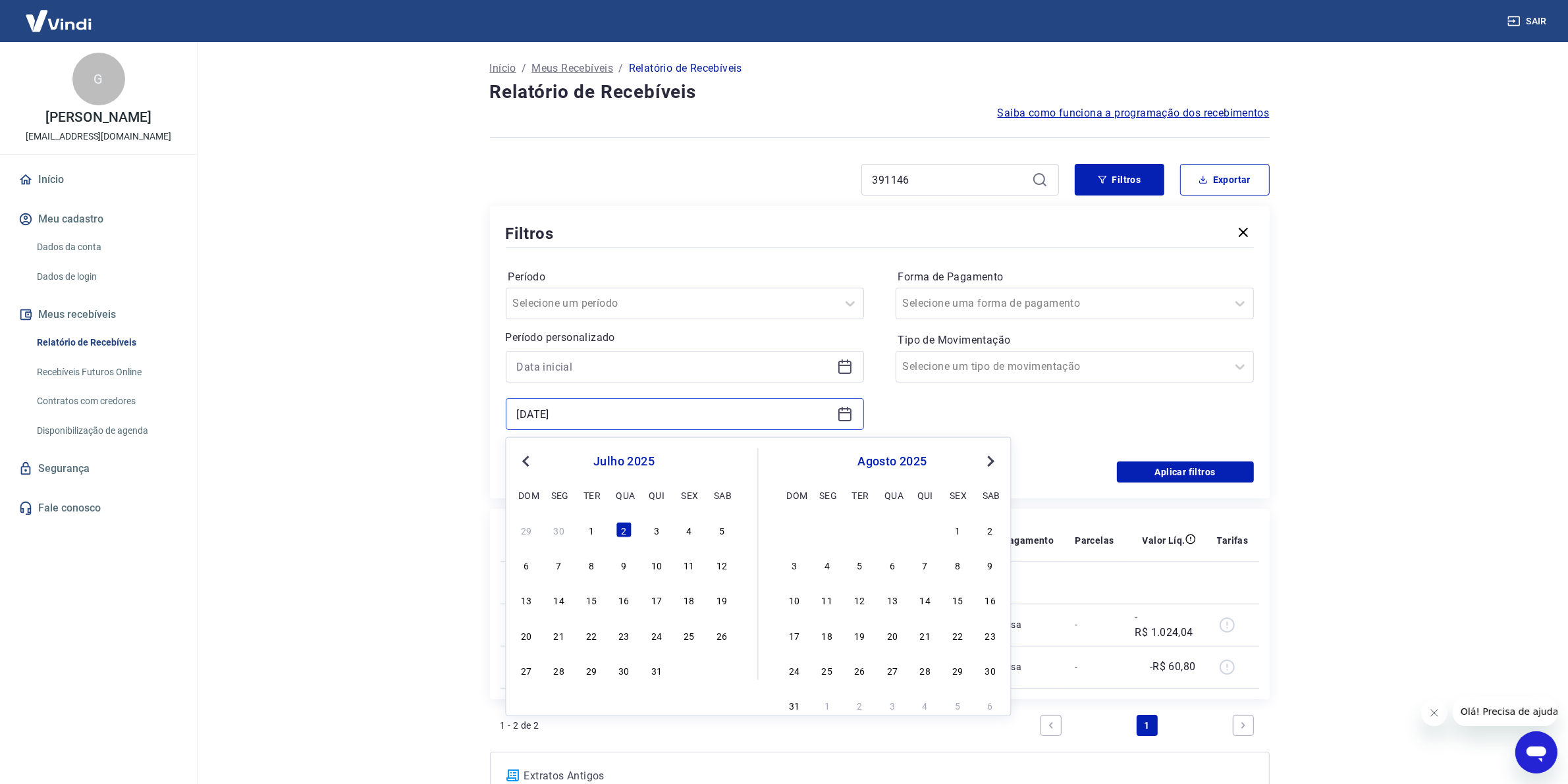
click at [607, 412] on input "[DATE]" at bounding box center [674, 414] width 315 height 20
click at [607, 412] on input "[DATE]" at bounding box center [674, 414] width 315 height 20
drag, startPoint x: 384, startPoint y: 361, endPoint x: 702, endPoint y: 366, distance: 318.0
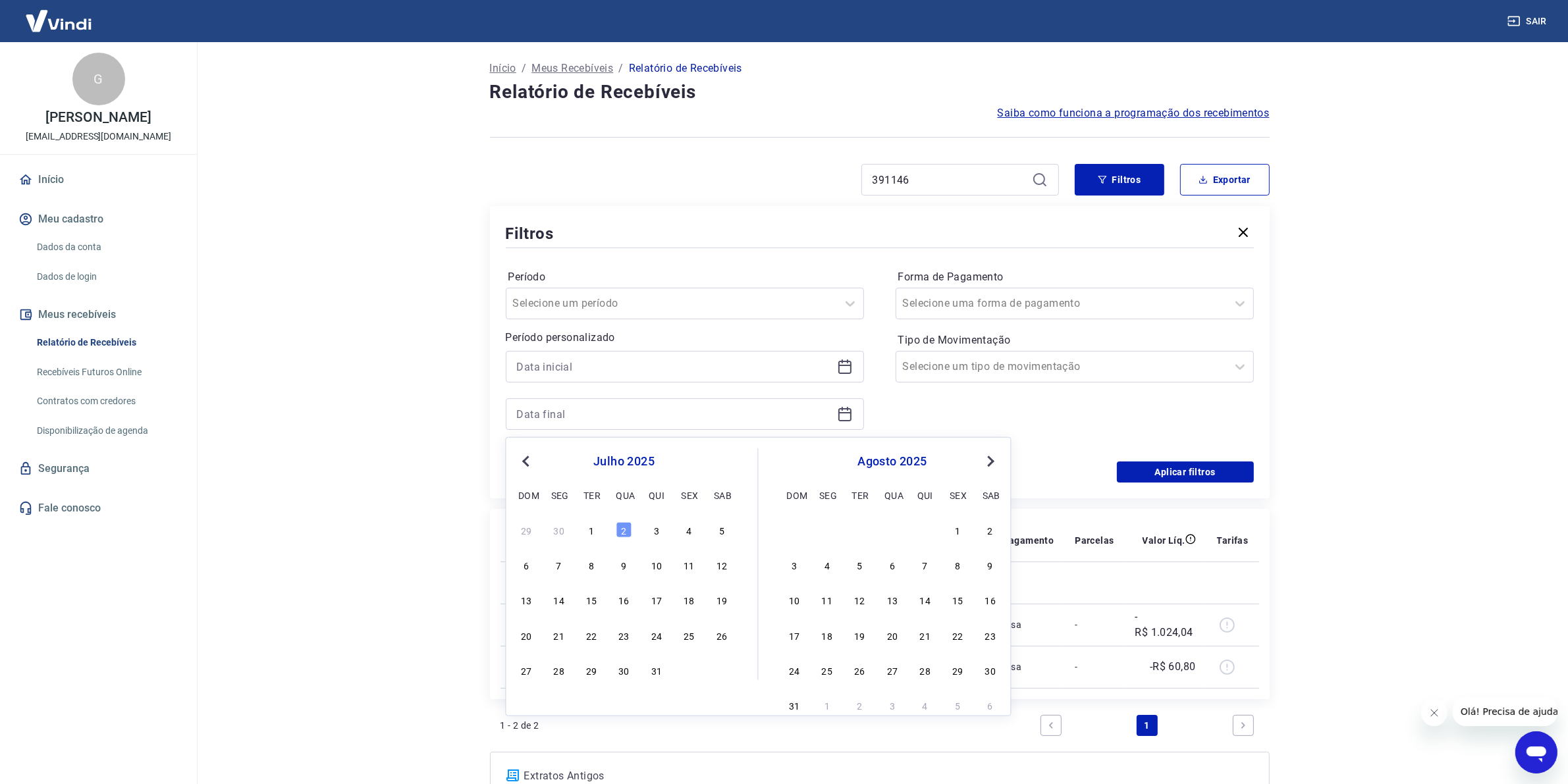
click at [386, 361] on main "Início / Meus Recebíveis / Relatório de Recebíveis Relatório de Recebíveis Saib…" at bounding box center [879, 413] width 1377 height 742
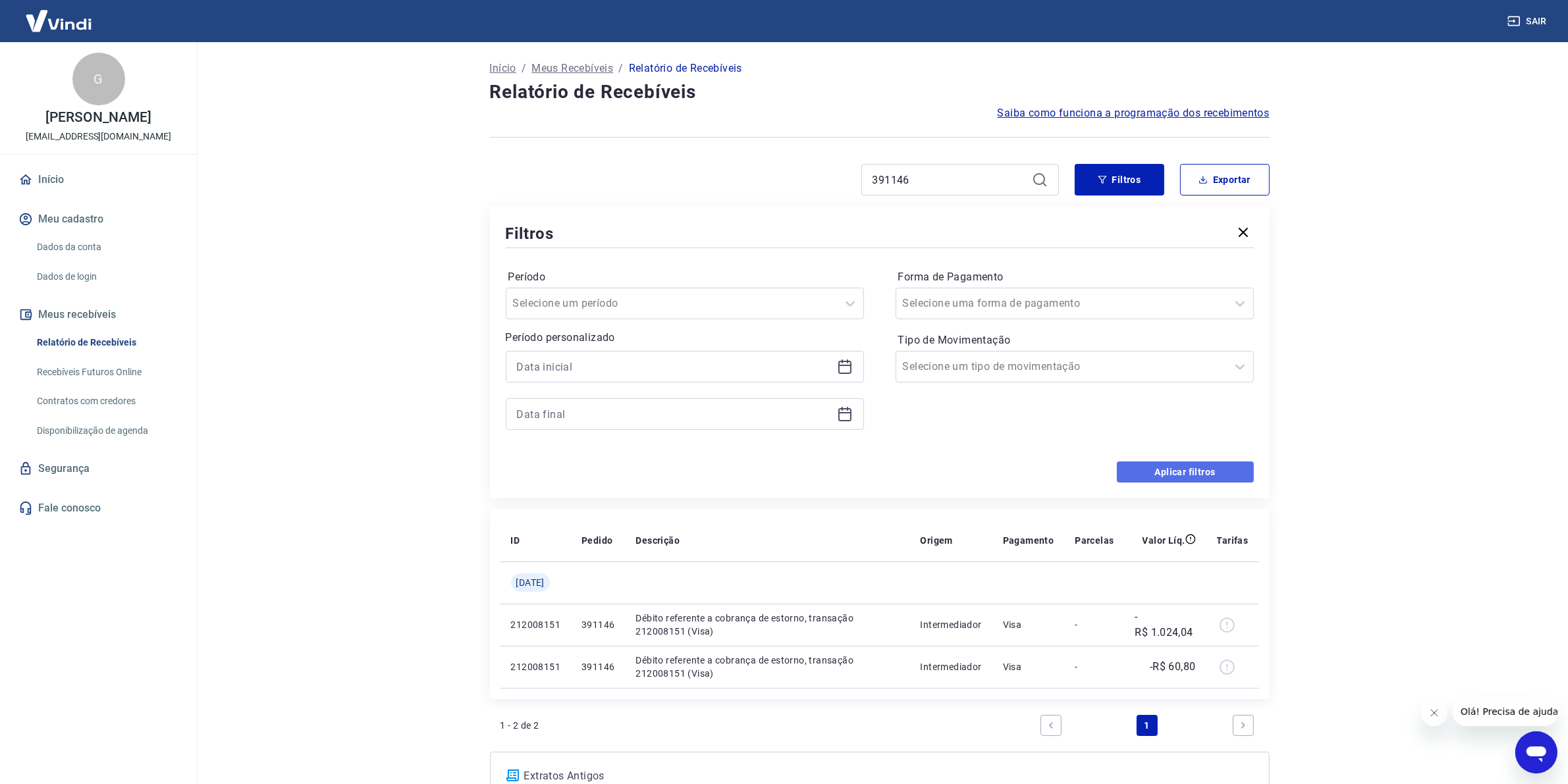
click at [1160, 472] on button "Aplicar filtros" at bounding box center [1185, 472] width 137 height 21
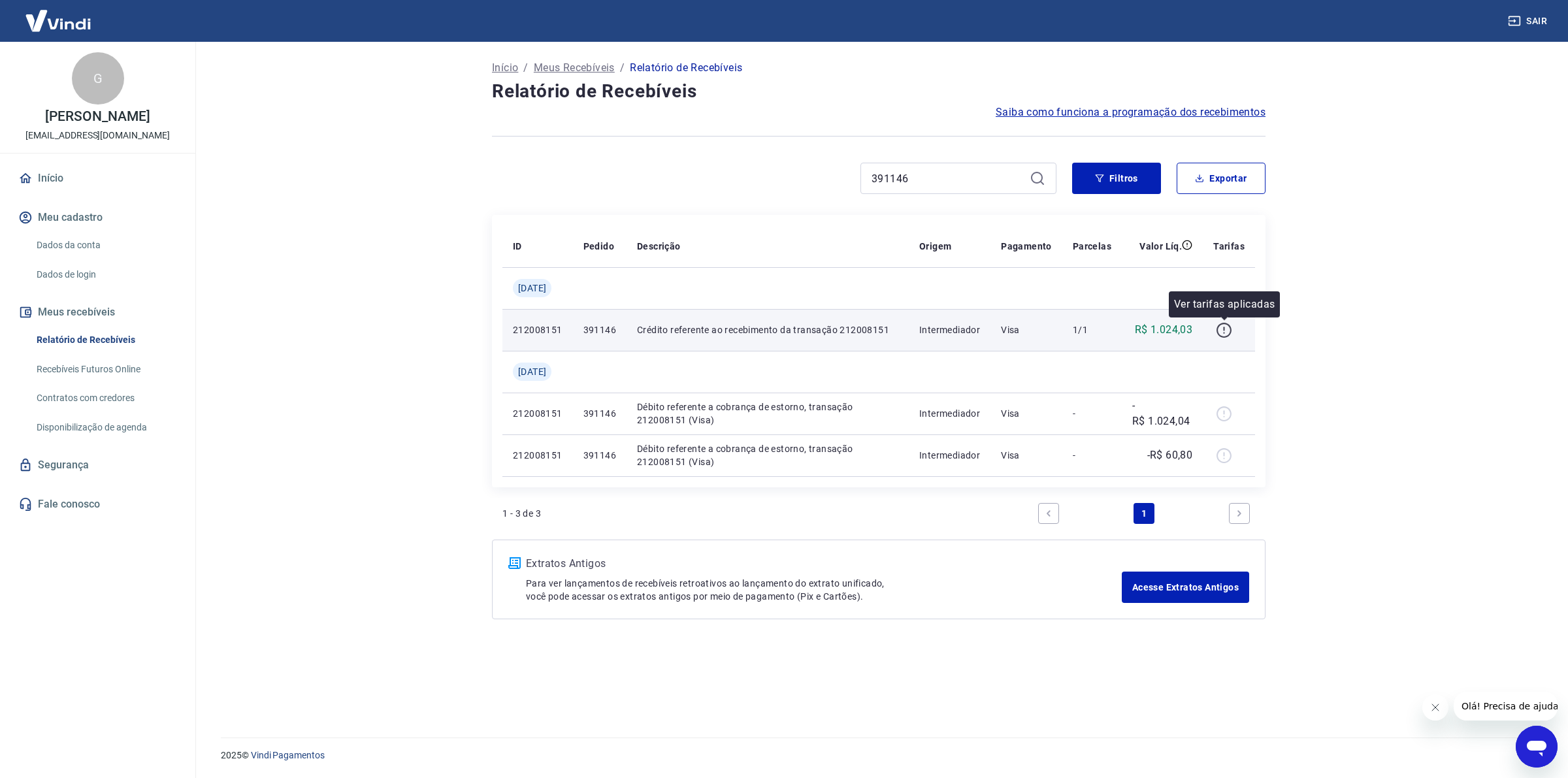
click at [1229, 331] on icon "button" at bounding box center [1223, 330] width 17 height 17
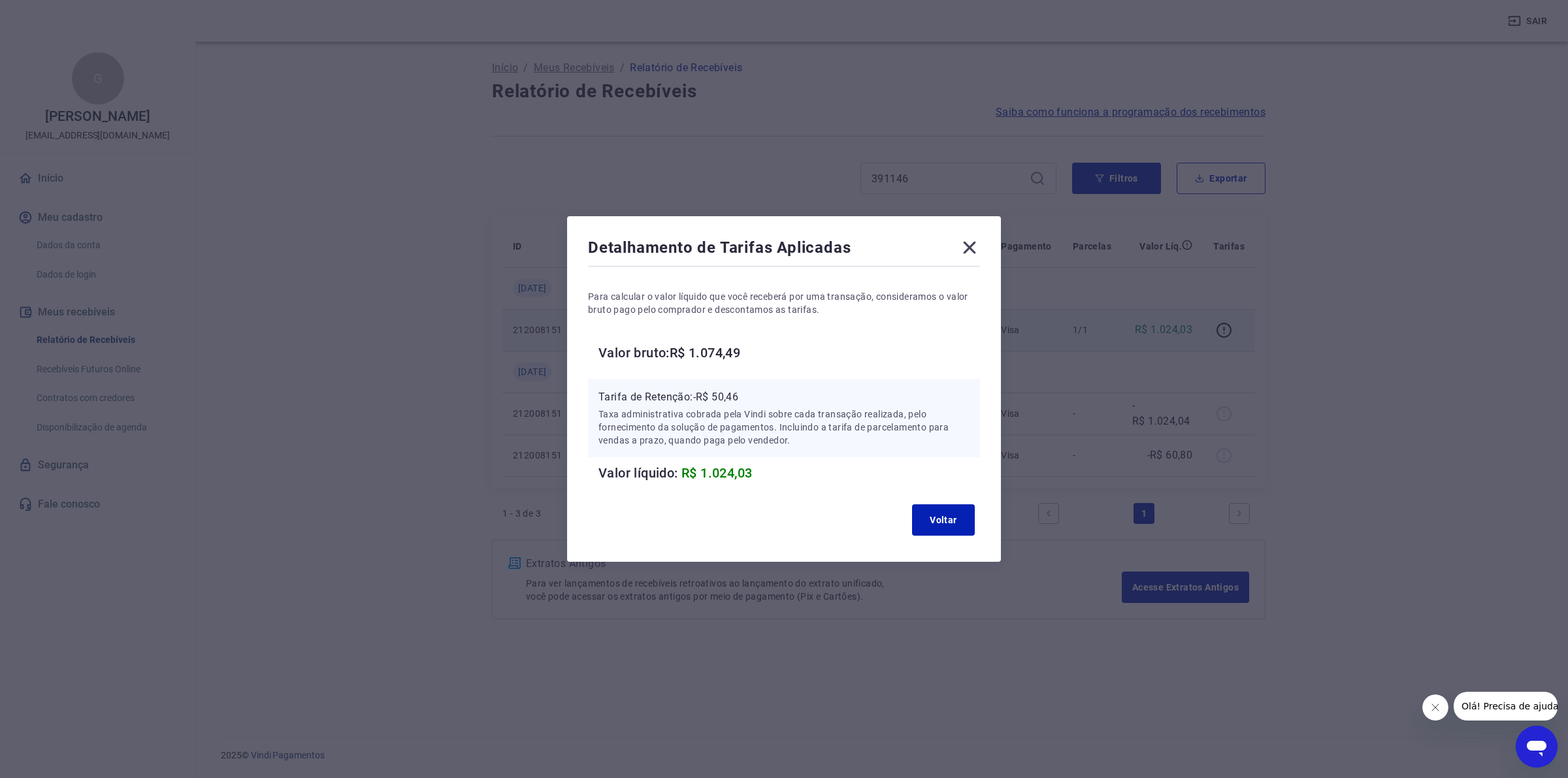
click at [327, 323] on div "Detalhamento de Tarifas Aplicadas Para calcular o valor líquido que você recebe…" at bounding box center [784, 389] width 1568 height 778
click at [965, 247] on icon at bounding box center [969, 248] width 21 height 21
